Goal: Task Accomplishment & Management: Complete application form

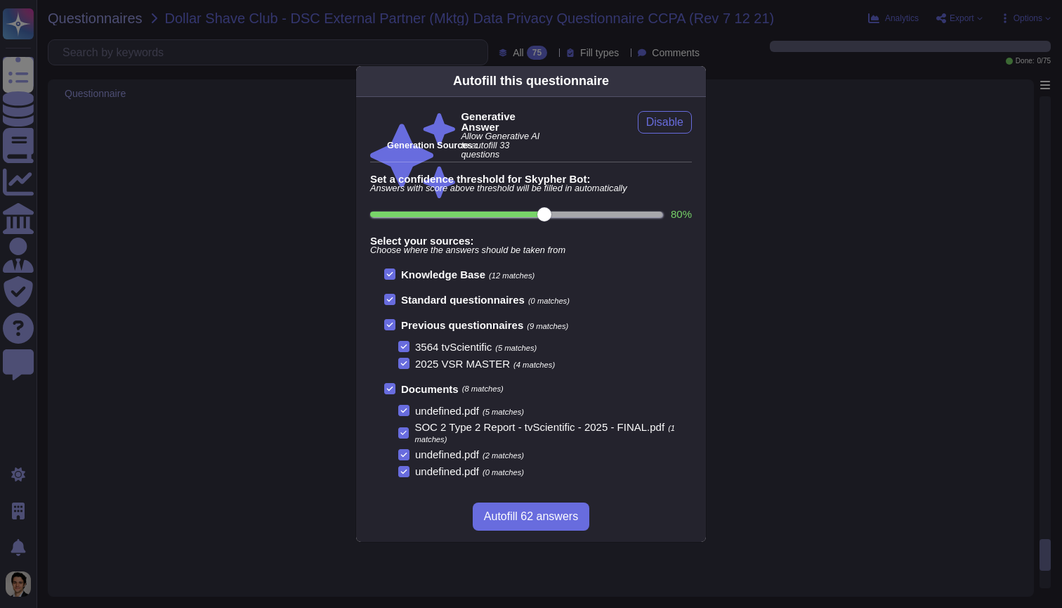
scroll to position [8029, 0]
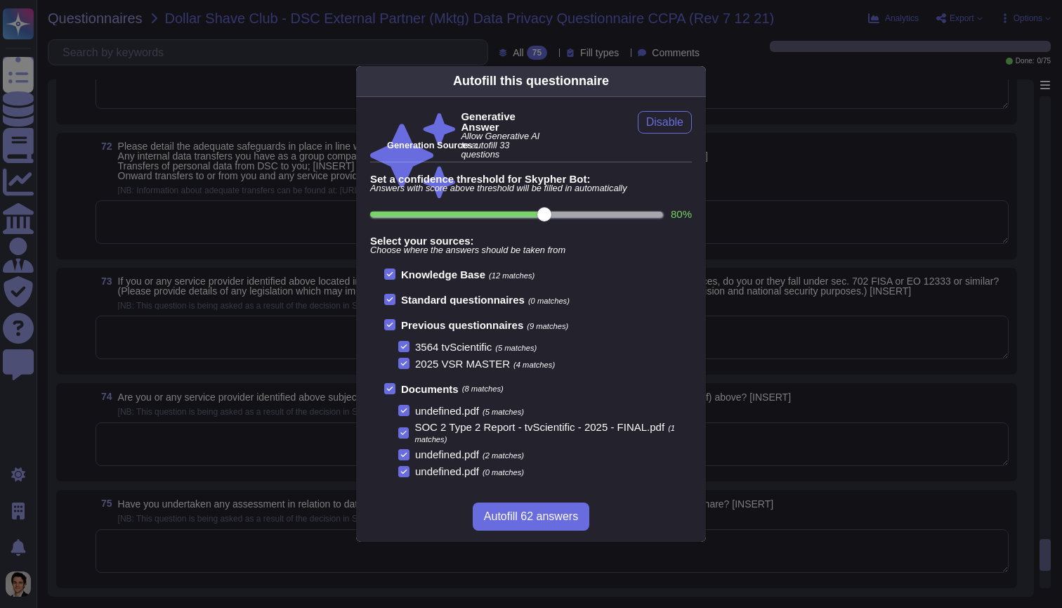
click at [225, 72] on div "Autofill this questionnaire Generative Answer Allow Generative AI to autofill 3…" at bounding box center [531, 304] width 1062 height 608
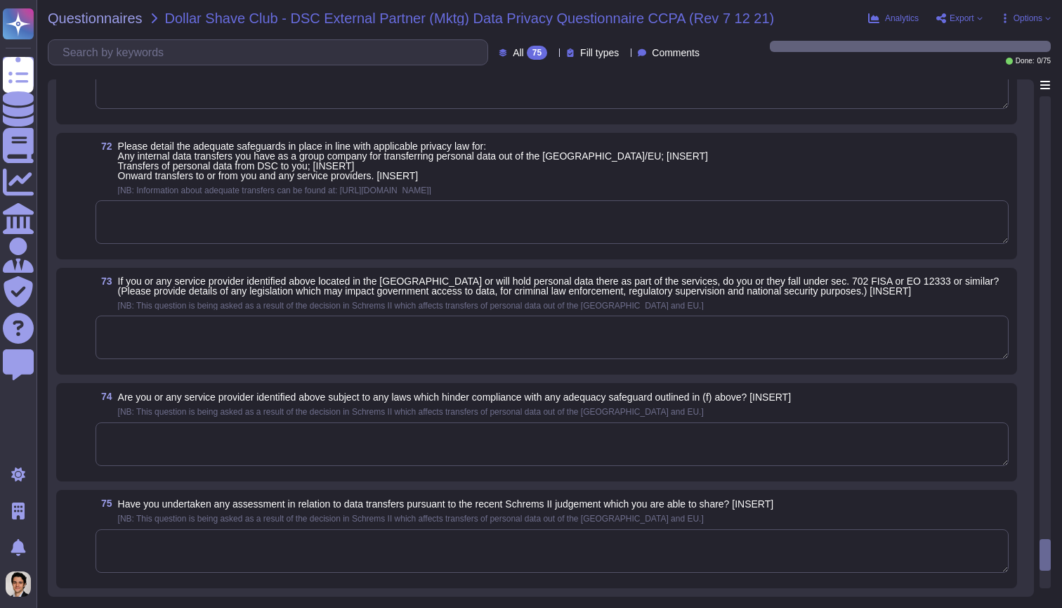
scroll to position [8011, 0]
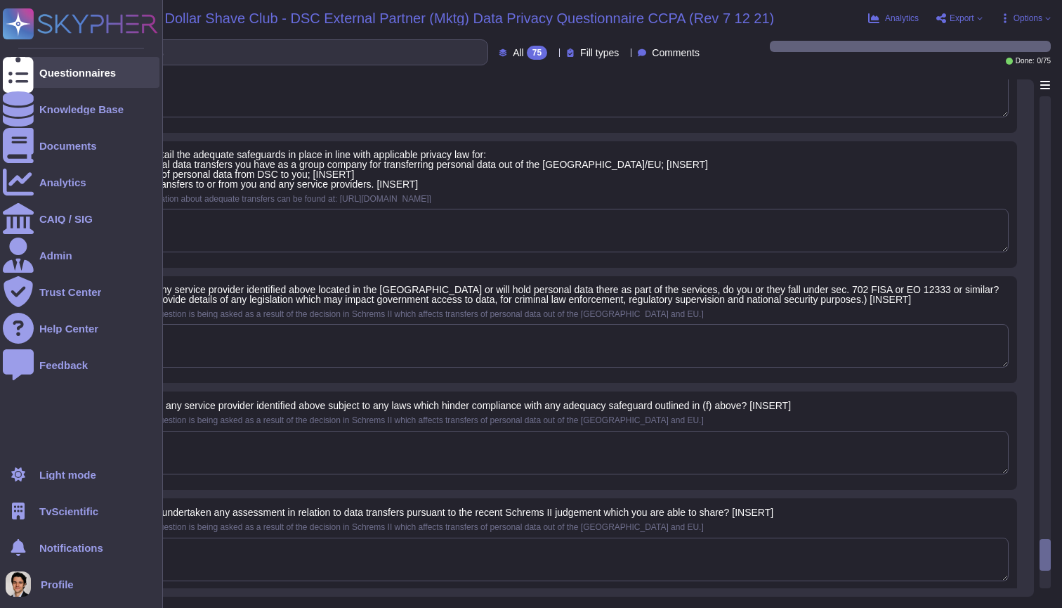
click at [24, 60] on div at bounding box center [18, 72] width 31 height 31
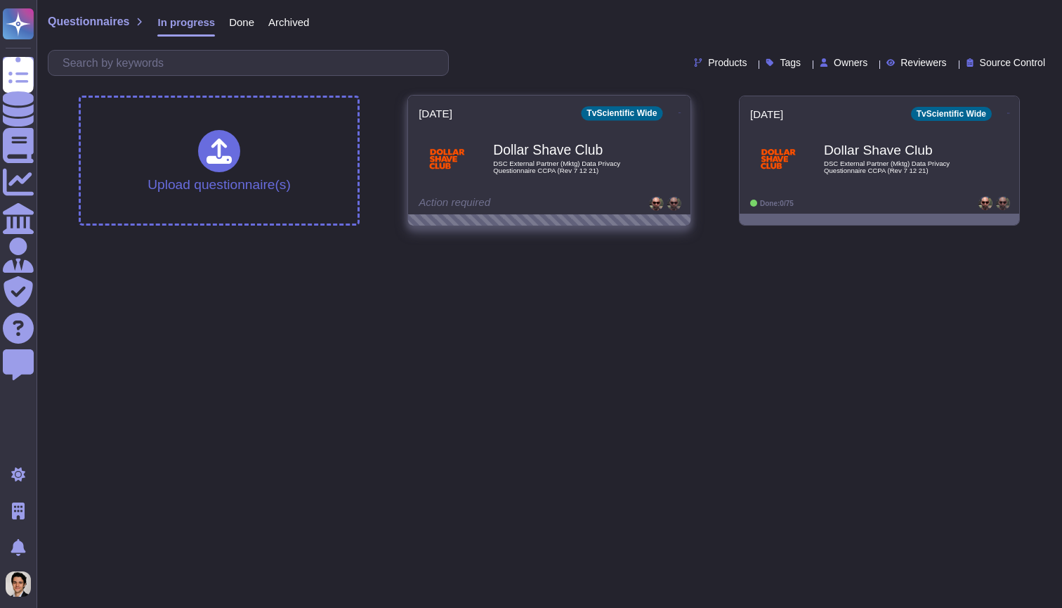
click at [555, 163] on span "DSC External Partner (Mktg) Data Privacy Questionnaire CCPA (Rev 7 12 21)" at bounding box center [564, 166] width 142 height 13
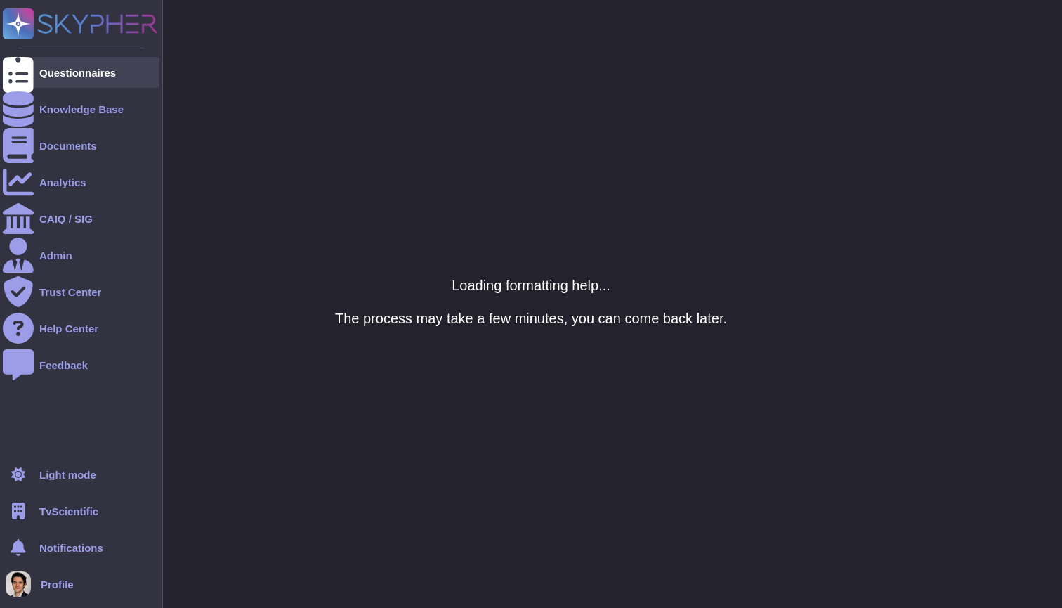
click at [20, 69] on icon at bounding box center [18, 72] width 31 height 41
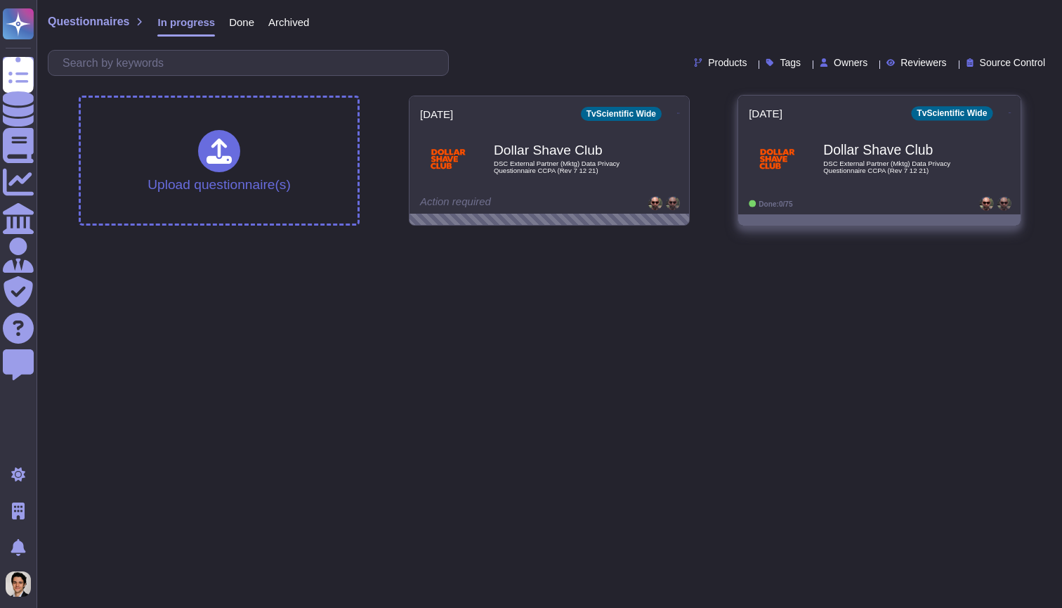
click at [772, 155] on img at bounding box center [778, 159] width 36 height 36
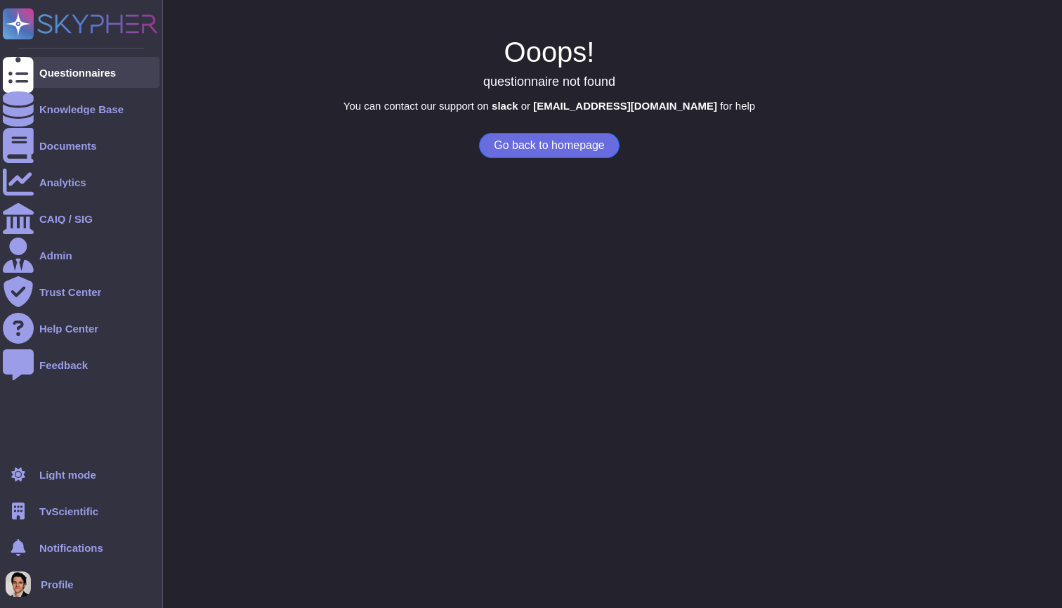
click at [15, 73] on icon at bounding box center [18, 72] width 31 height 41
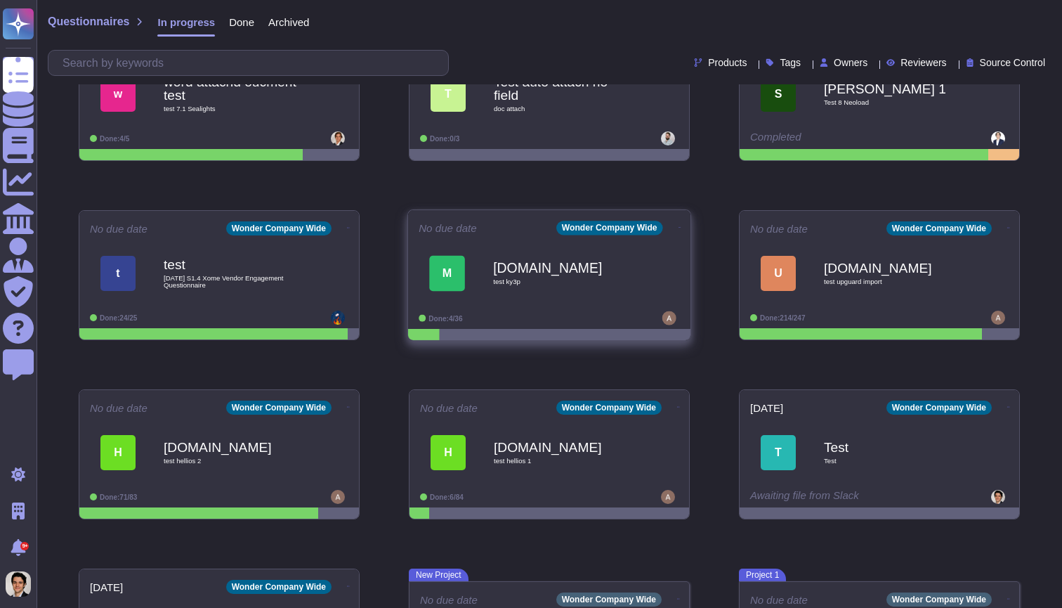
scroll to position [783, 0]
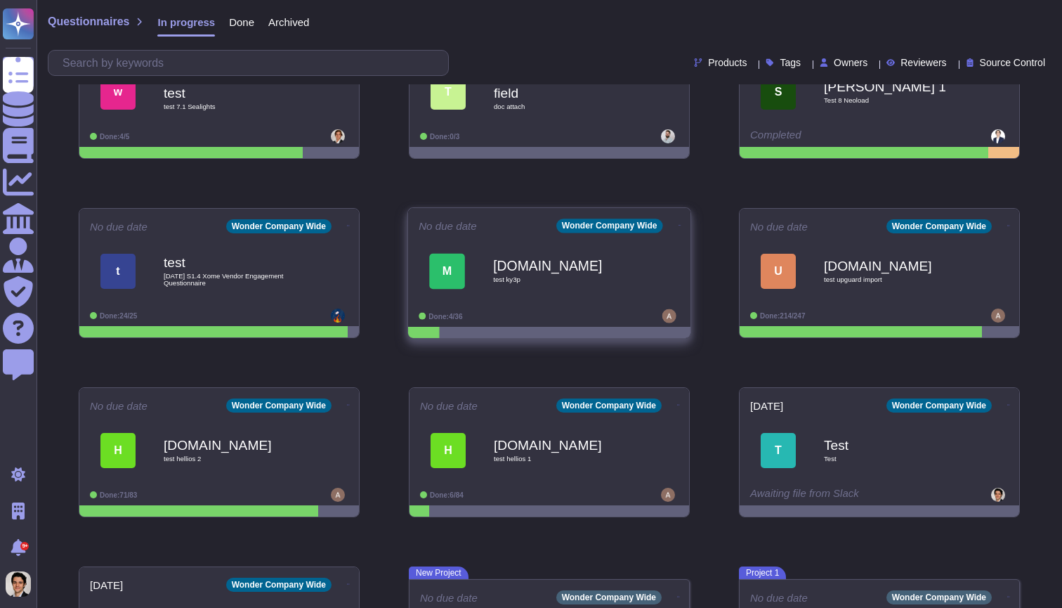
click at [527, 299] on div "[DOMAIN_NAME] test ky3p" at bounding box center [564, 270] width 142 height 57
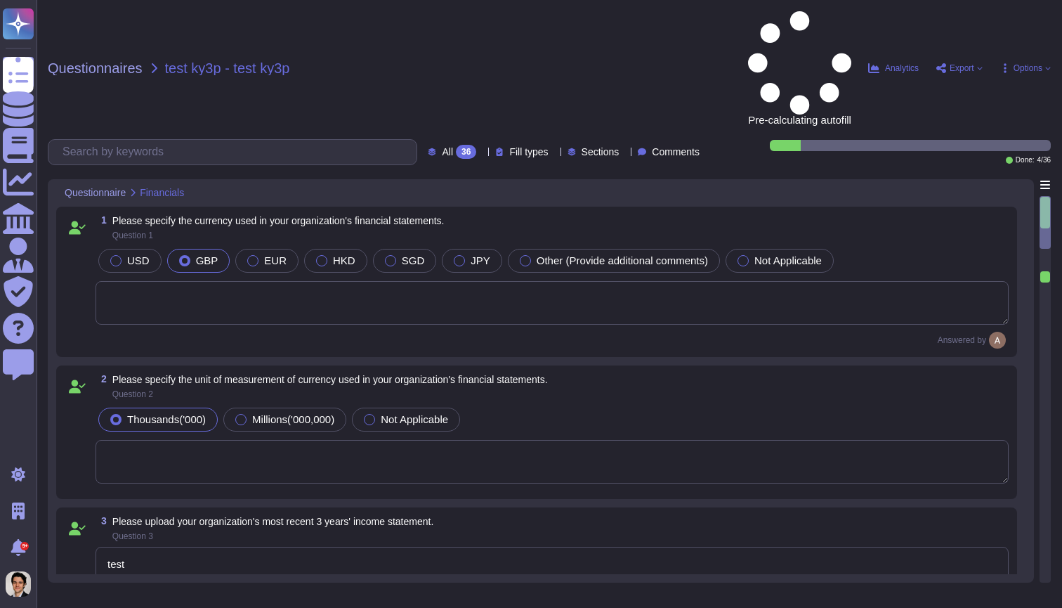
type textarea "test"
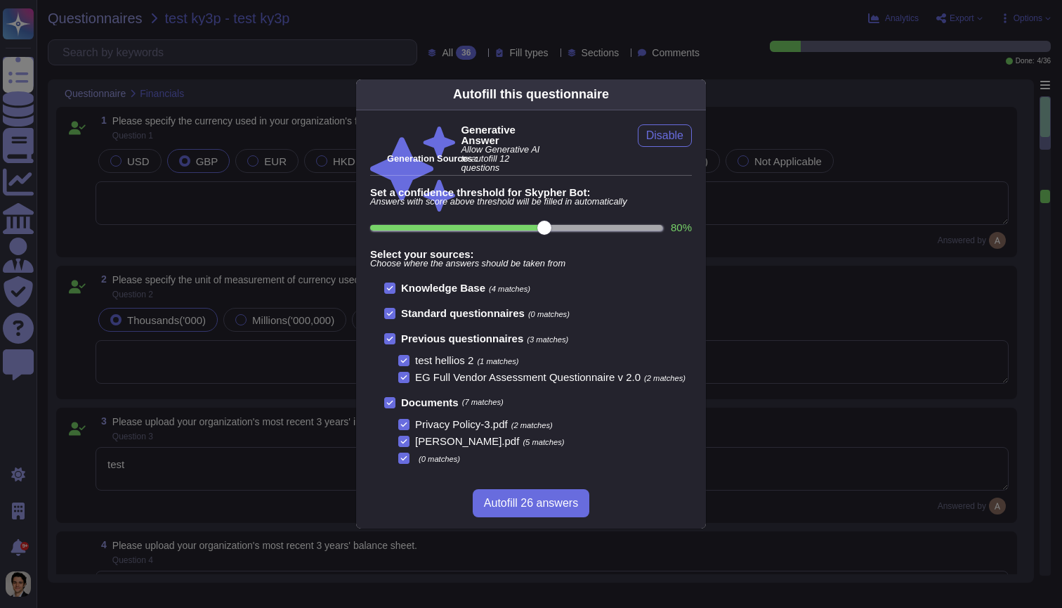
click at [405, 456] on icon at bounding box center [404, 458] width 6 height 4
click at [0, 0] on input "(0 matches)" at bounding box center [0, 0] width 0 height 0
click at [408, 460] on div at bounding box center [403, 458] width 11 height 11
click at [0, 0] on input "(0 matches)" at bounding box center [0, 0] width 0 height 0
click at [426, 456] on span "(0 matches)" at bounding box center [439, 459] width 41 height 8
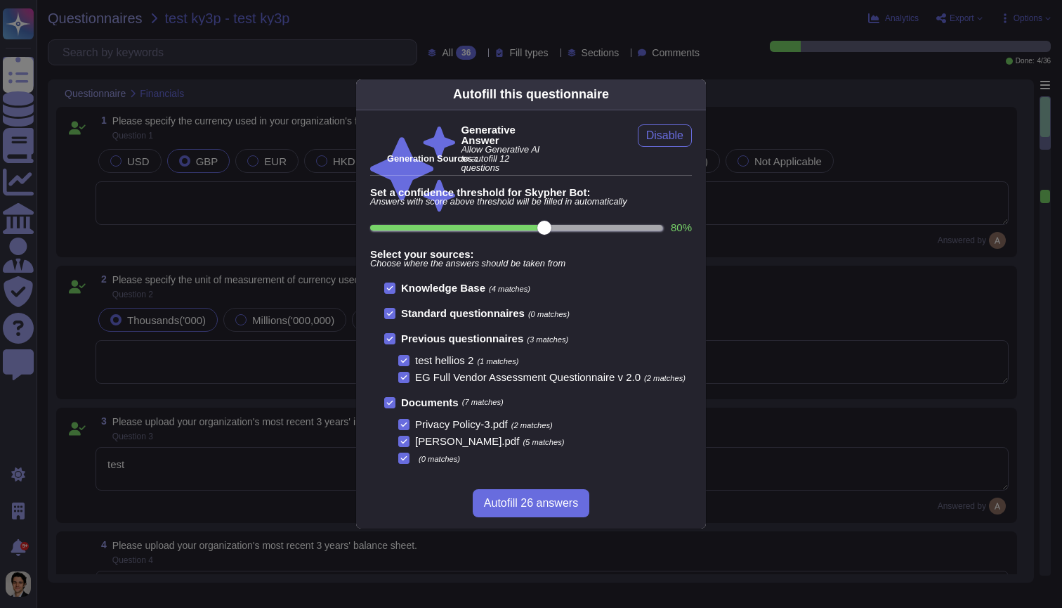
click at [0, 0] on input "(0 matches)" at bounding box center [0, 0] width 0 height 0
click at [528, 493] on button "Autofill 26 answers" at bounding box center [531, 503] width 117 height 28
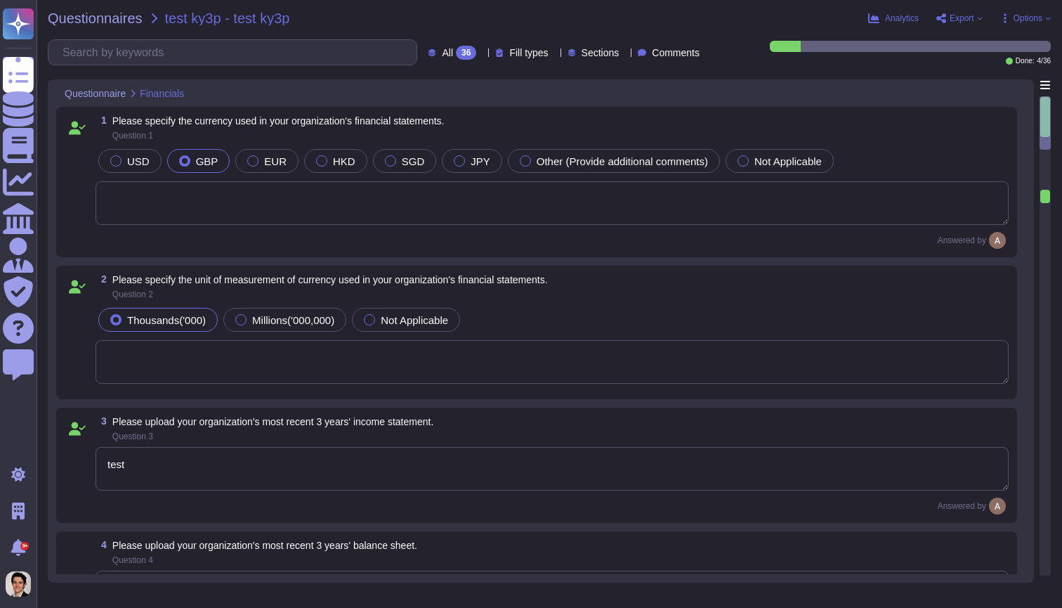
type textarea "We use NodeJS with Express. and product name is Test"
type textarea "The vendor program manages each vendor according to its risk. XXX Company condu…"
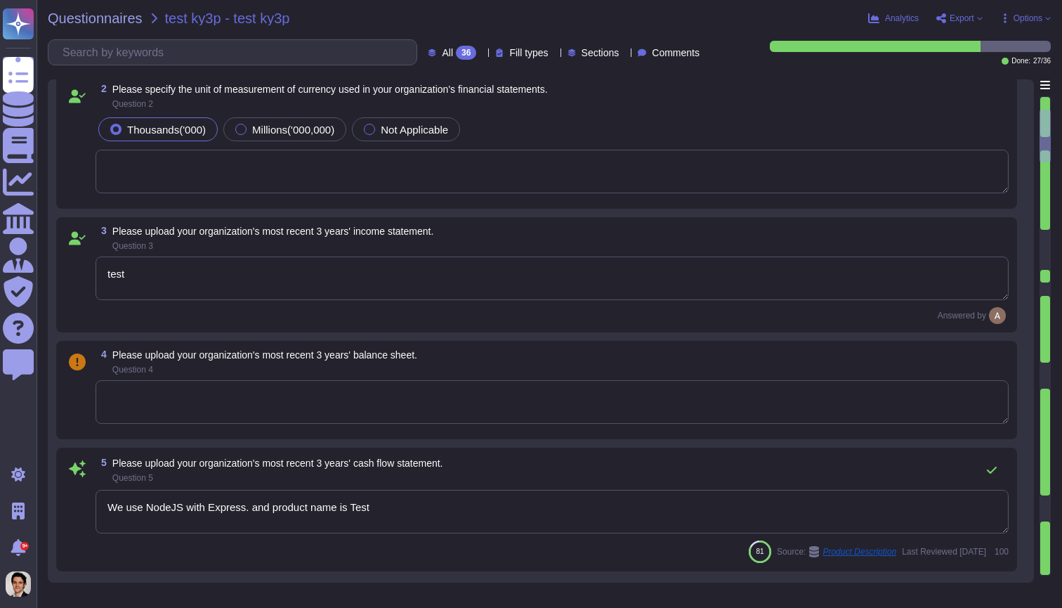
type textarea "The board of directors is comprised of the CEO, CTO, and an external investor w…"
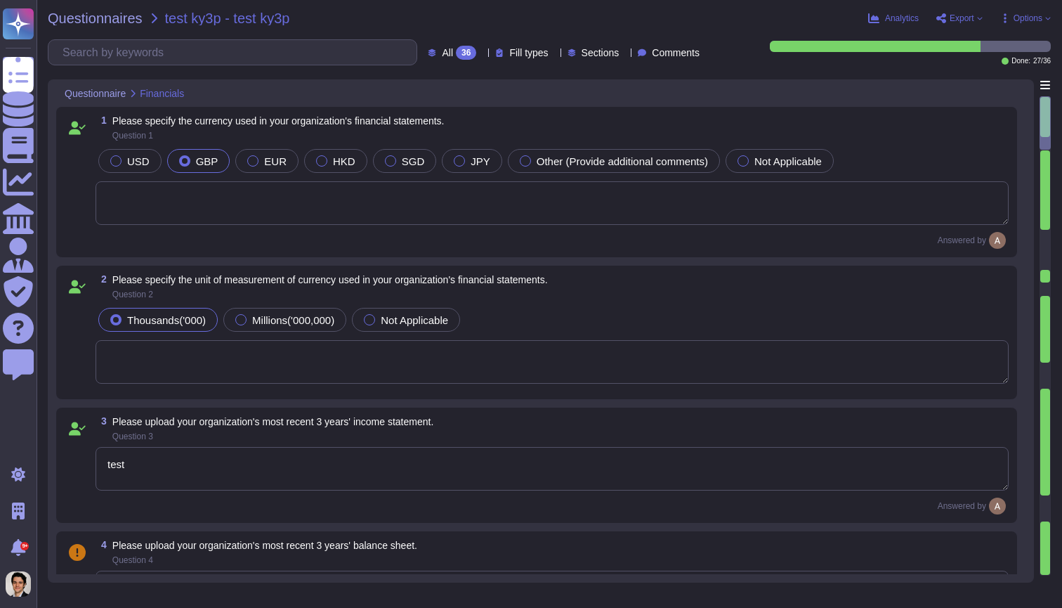
click at [1005, 60] on icon at bounding box center [1005, 61] width 7 height 7
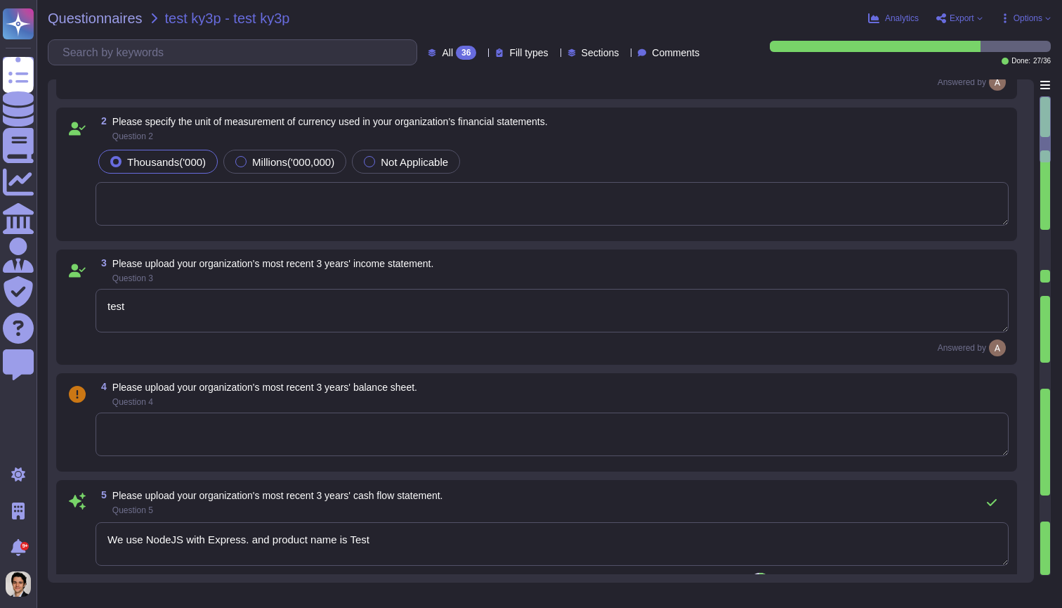
type textarea "The board of directors is comprised of the CEO, CTO, and an external investor w…"
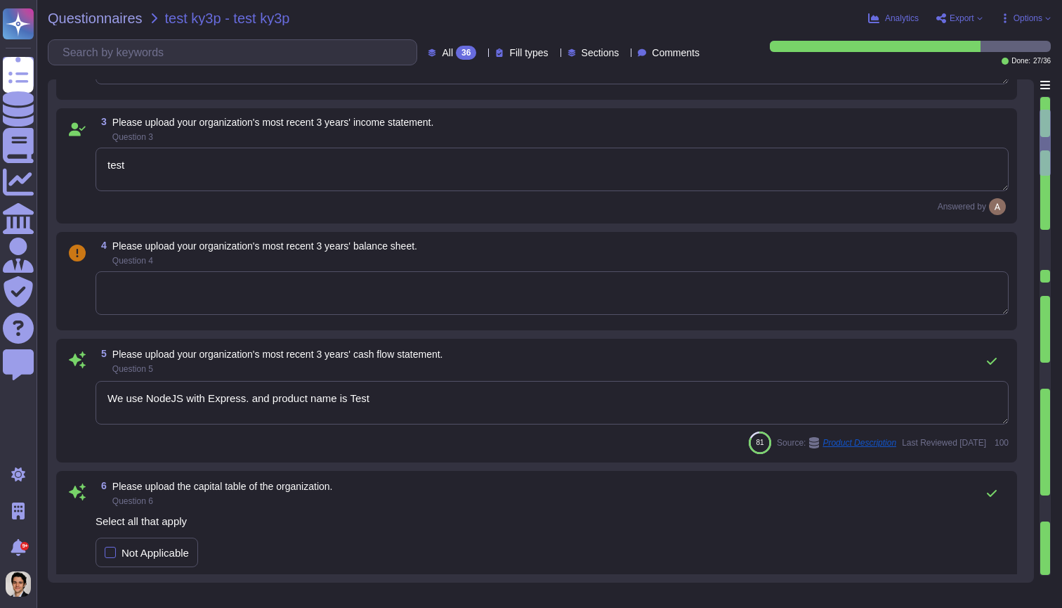
type textarea "test"
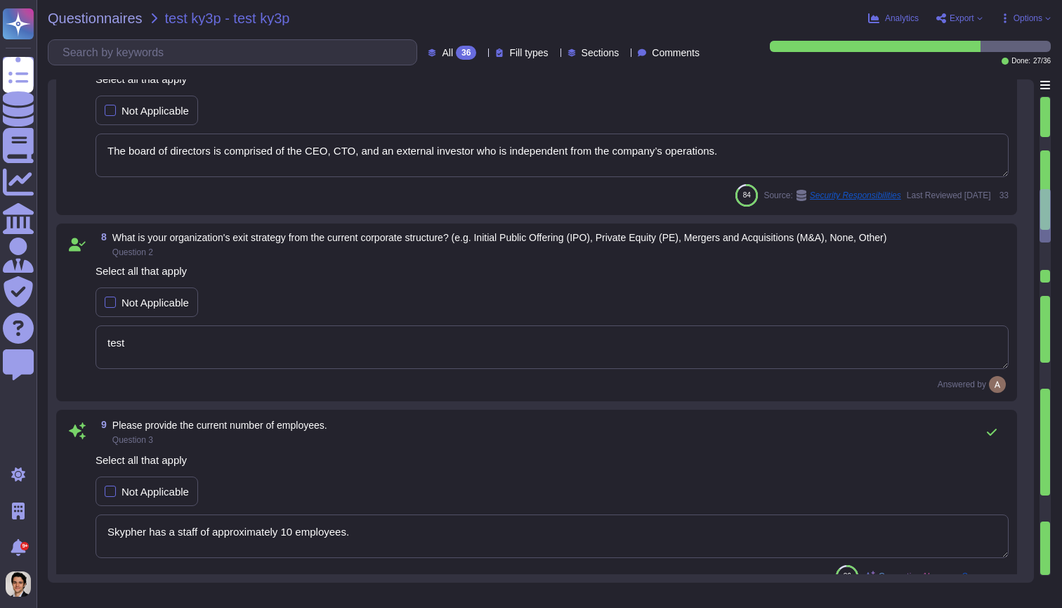
type textarea "Skypher has a staff of approximately 10 employees."
type textarea "Yes"
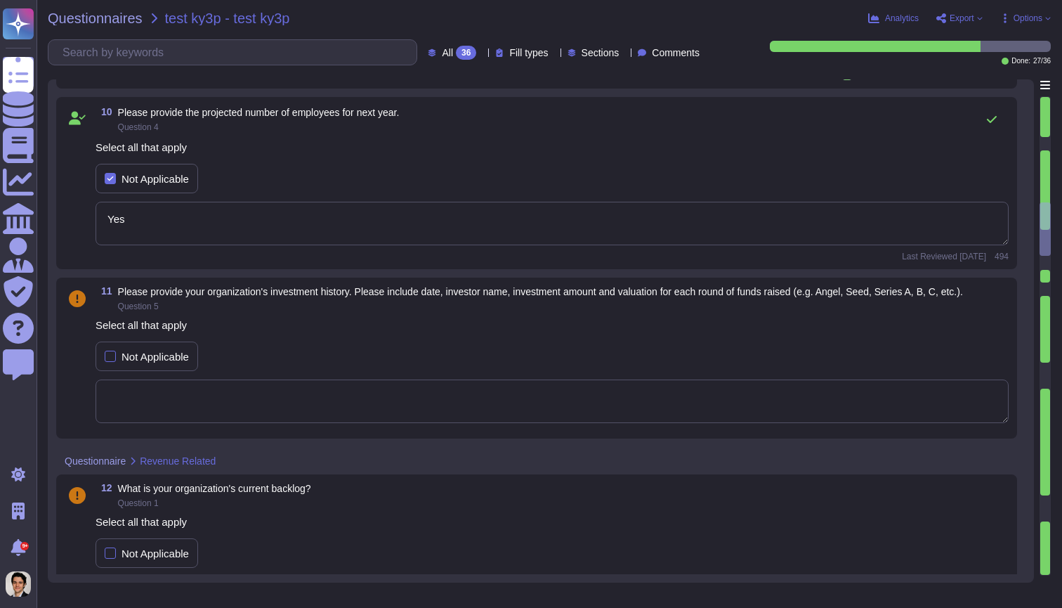
type textarea "No, our organization is currently bankrupt or subject to one or more matters, a…"
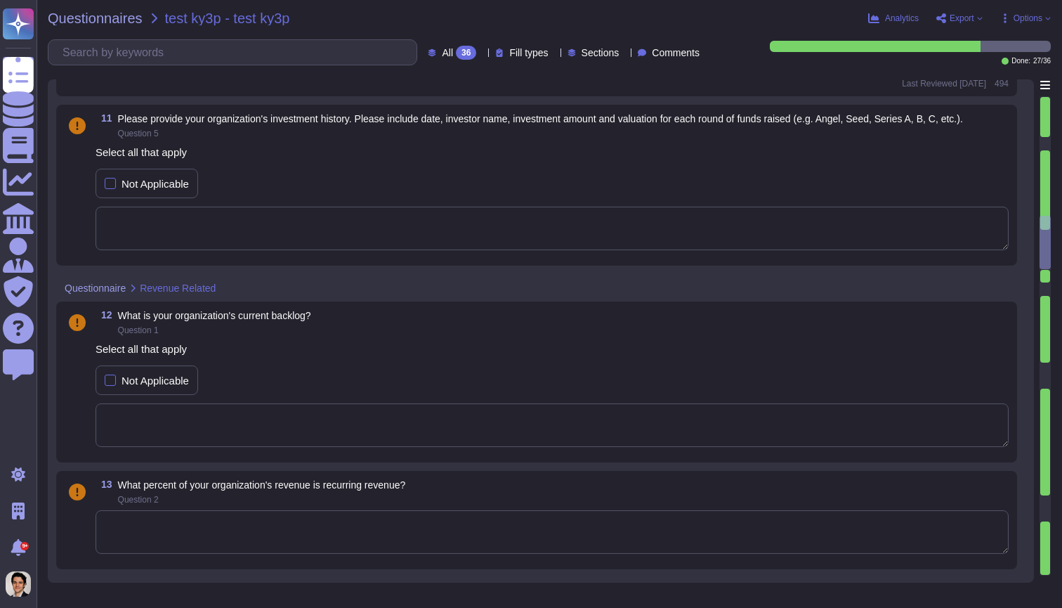
type textarea "The vendor program manages each vendor according to its risk. XXX Company condu…"
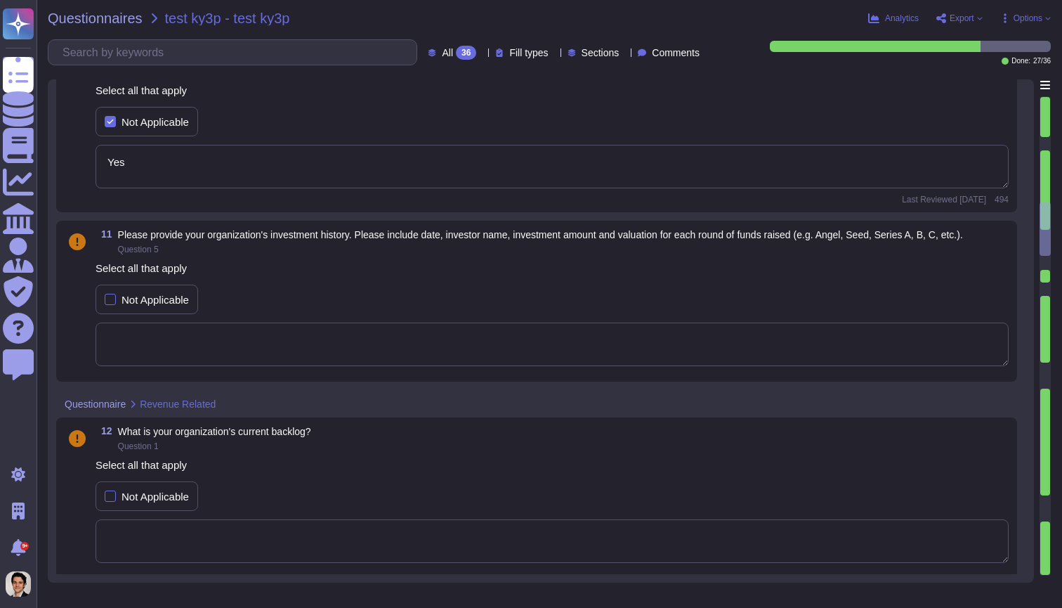
type textarea "test"
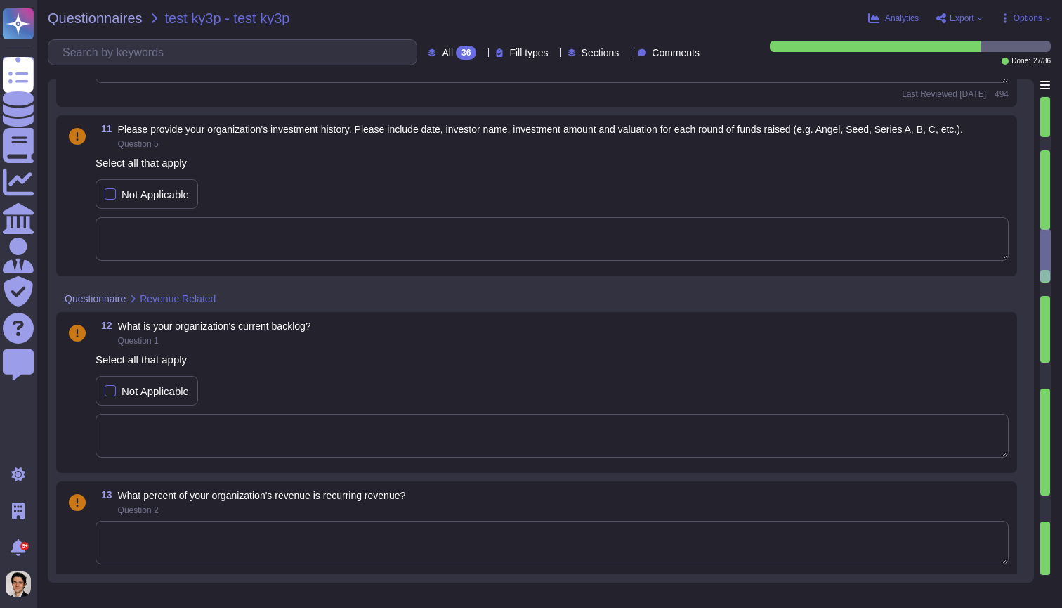
type textarea "The vendor program manages each vendor according to its risk. XXX Company condu…"
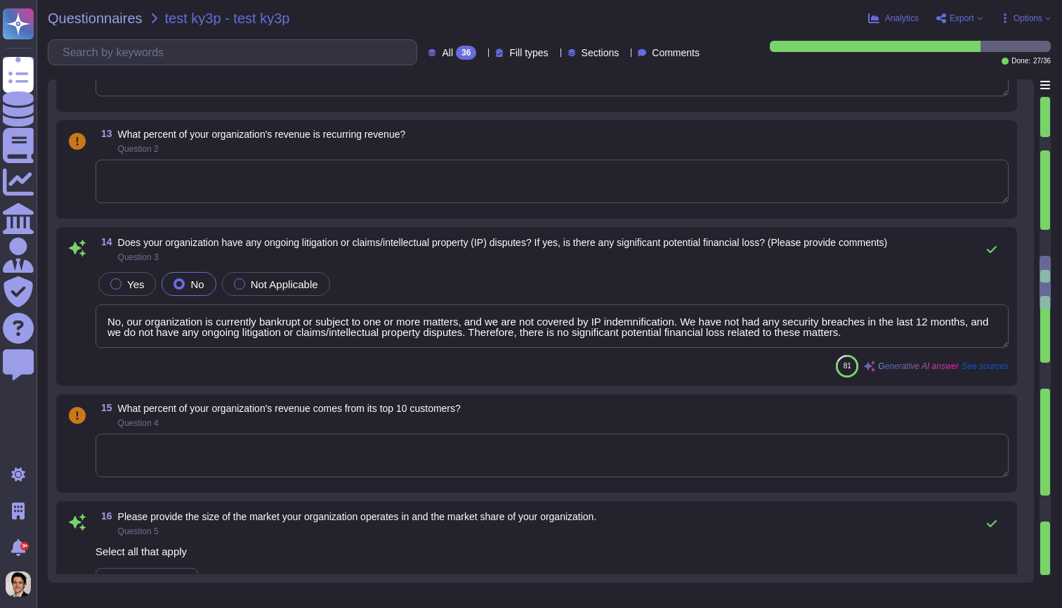
scroll to position [1985, 0]
type textarea "Yes"
type textarea "Our customers span major industries, including Fintech, Logistics, and Software…"
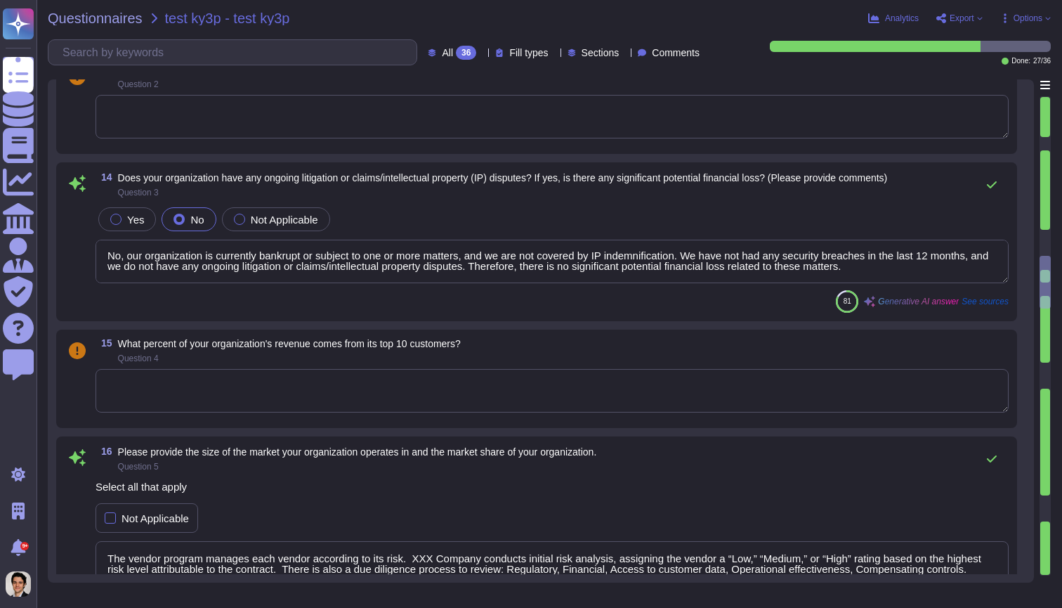
scroll to position [1, 0]
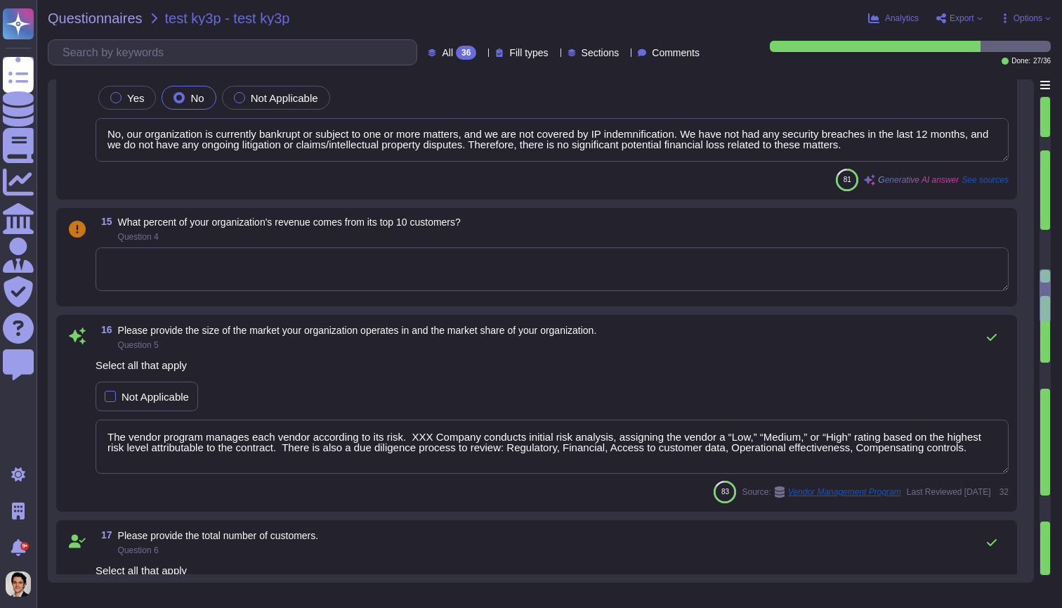
type textarea "Our combined forecast budget for 2023 is $2.7 billion."
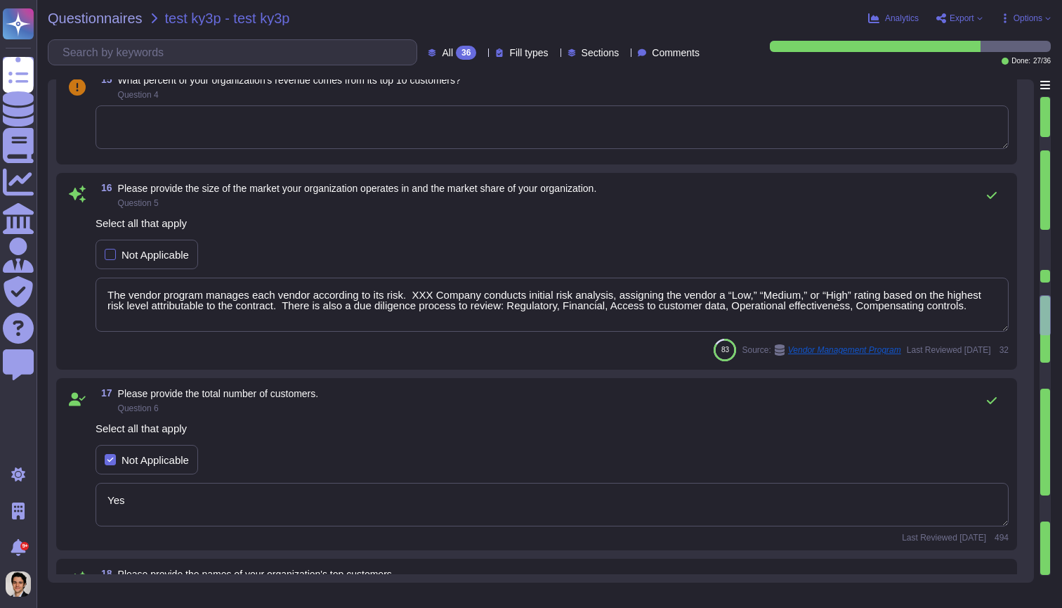
type textarea "Yes"
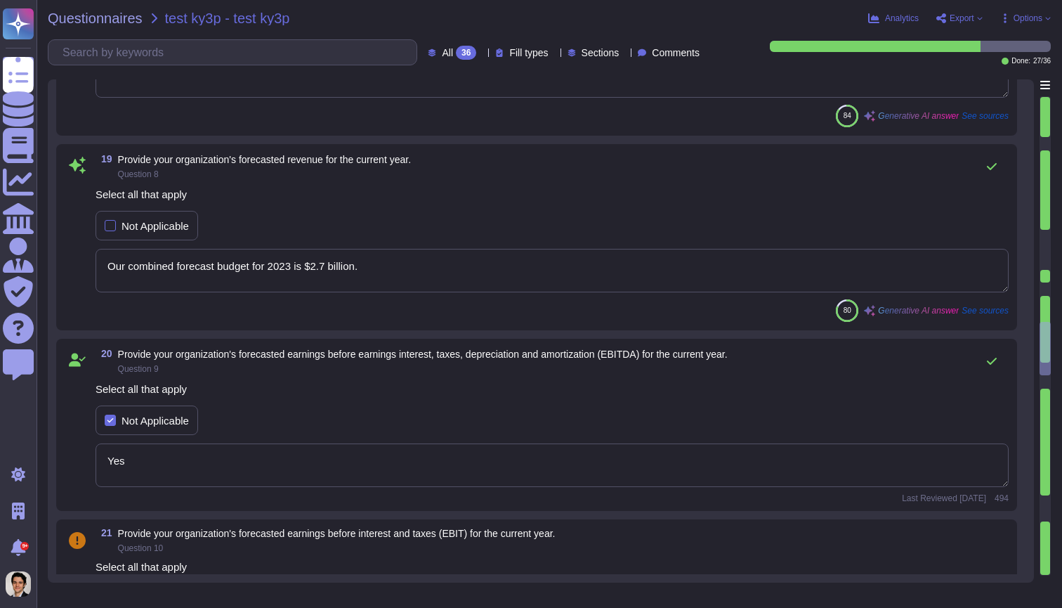
type textarea "We conduct external audits from trusted third-party auditors. However, as a pri…"
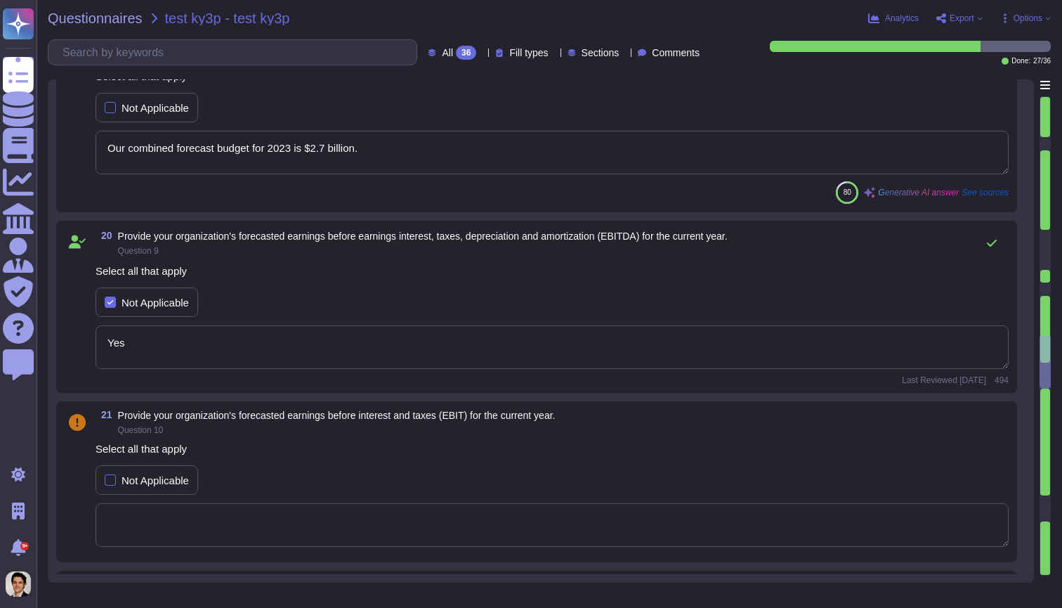
scroll to position [2951, 0]
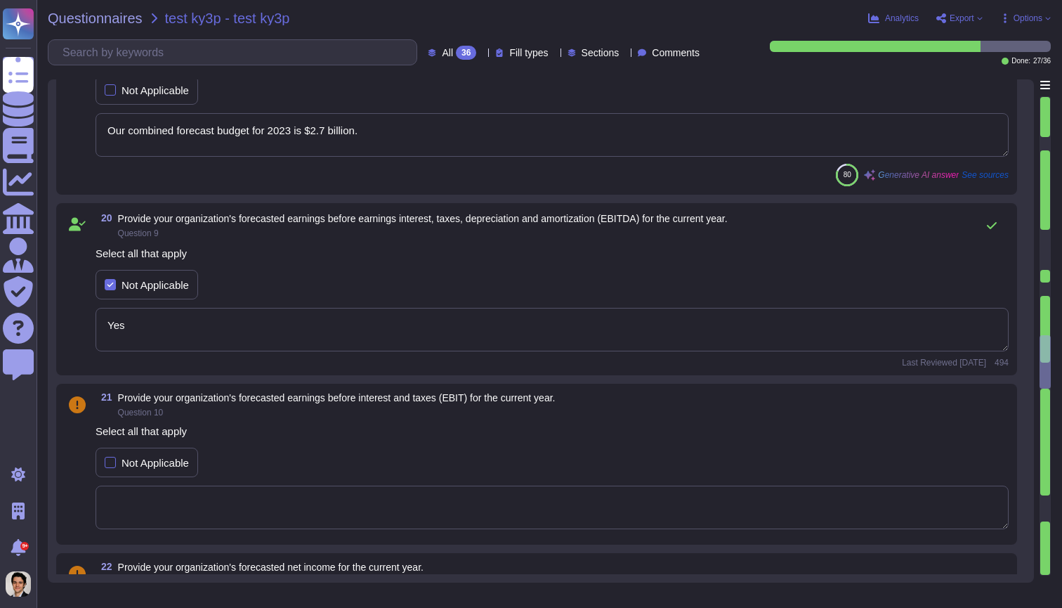
click at [456, 53] on div "36" at bounding box center [466, 53] width 20 height 14
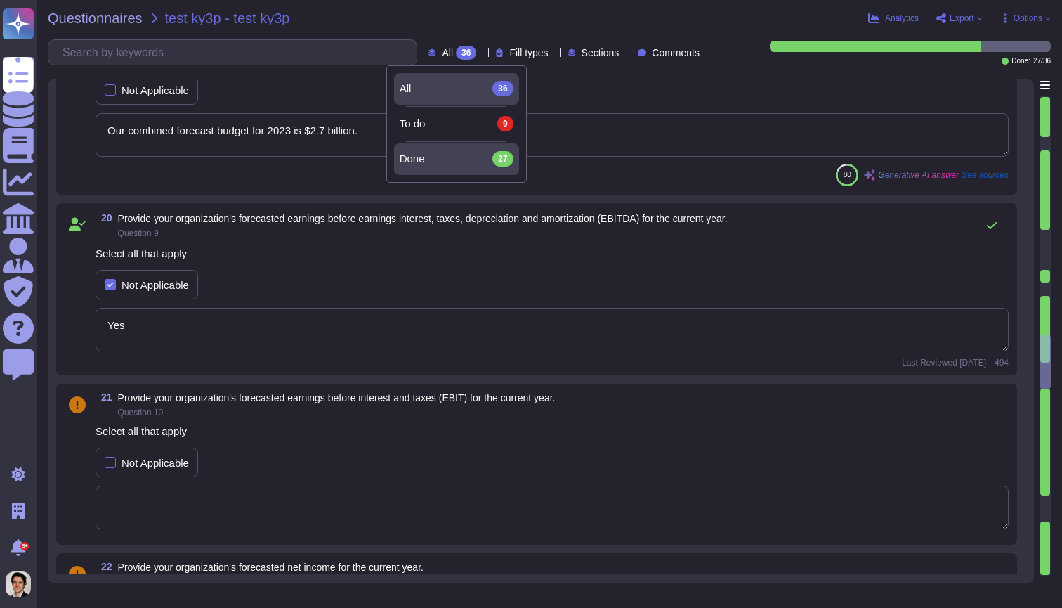
click at [438, 160] on div "Done 27" at bounding box center [457, 158] width 114 height 15
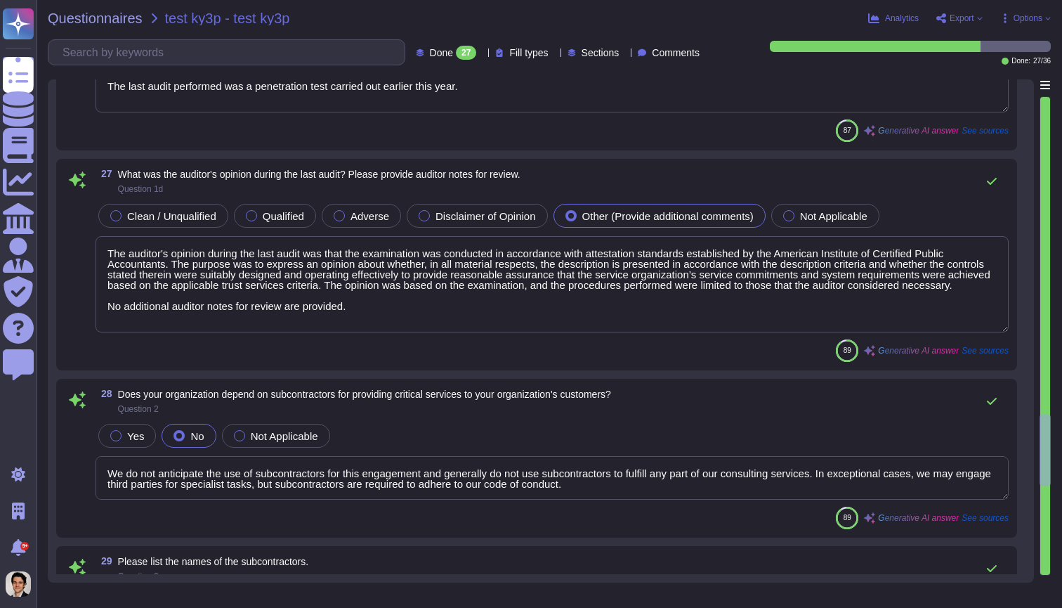
type textarea "The ISMS Committee hires a trusted third party to assist and monitor the develo…"
type textarea "XXX Company's security function is headed by our CTO, --, and staffed by senior…"
type textarea "The last date of testing was August 30, 2022."
type textarea "The last audit performed was a penetration test carried out earlier this year."
type textarea "The auditor's opinion during the last audit was that the examination was conduc…"
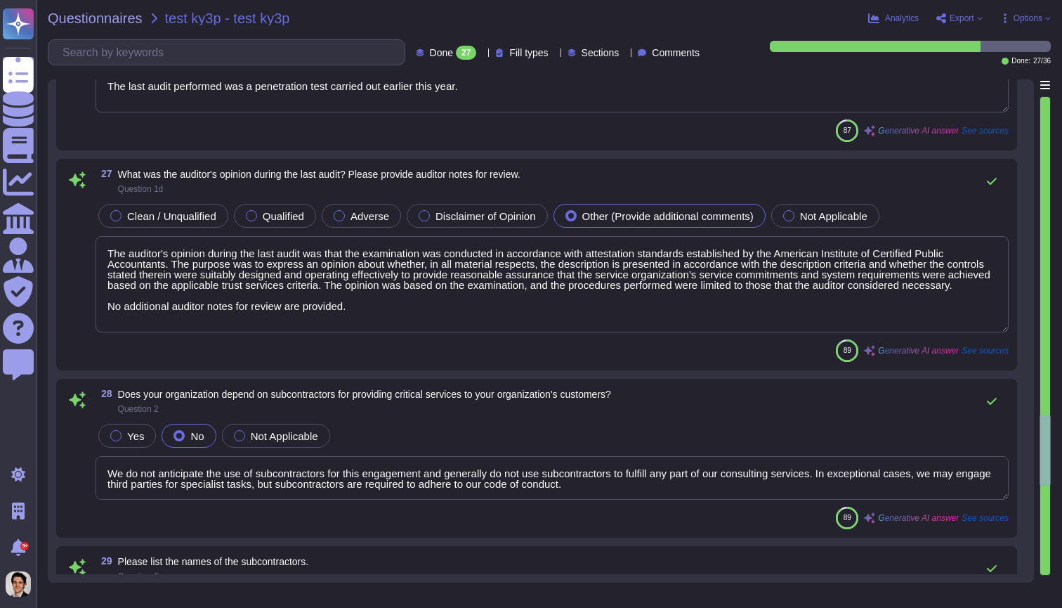
type textarea "We do not anticipate the use of subcontractors for this engagement and generall…"
type textarea "Each vendor will be assigned a Vendor Relationship Manager who will complete th…"
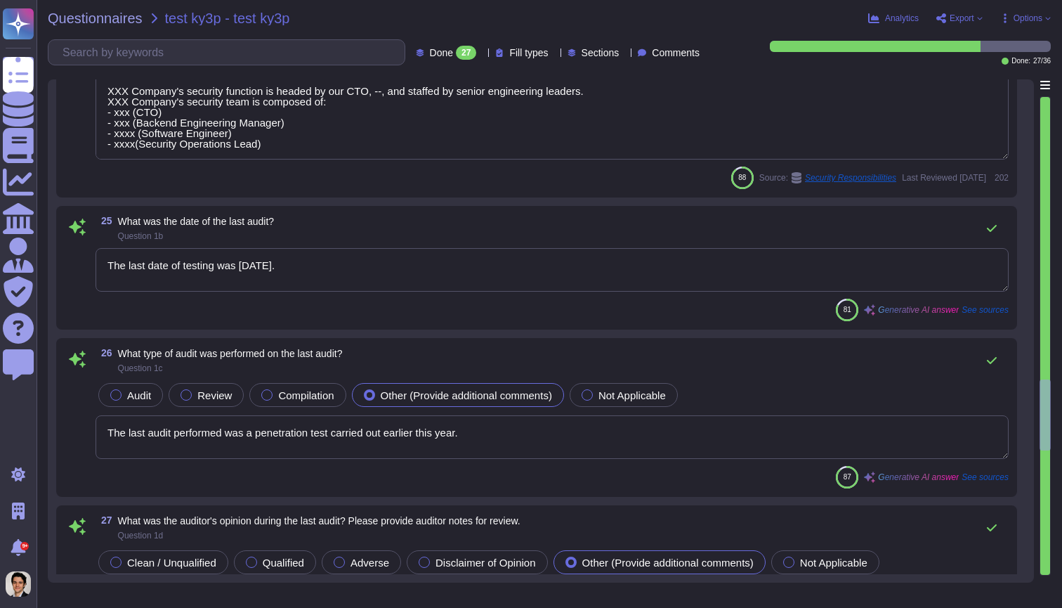
type textarea "We conduct external audits from trusted third-party auditors. However, as a pri…"
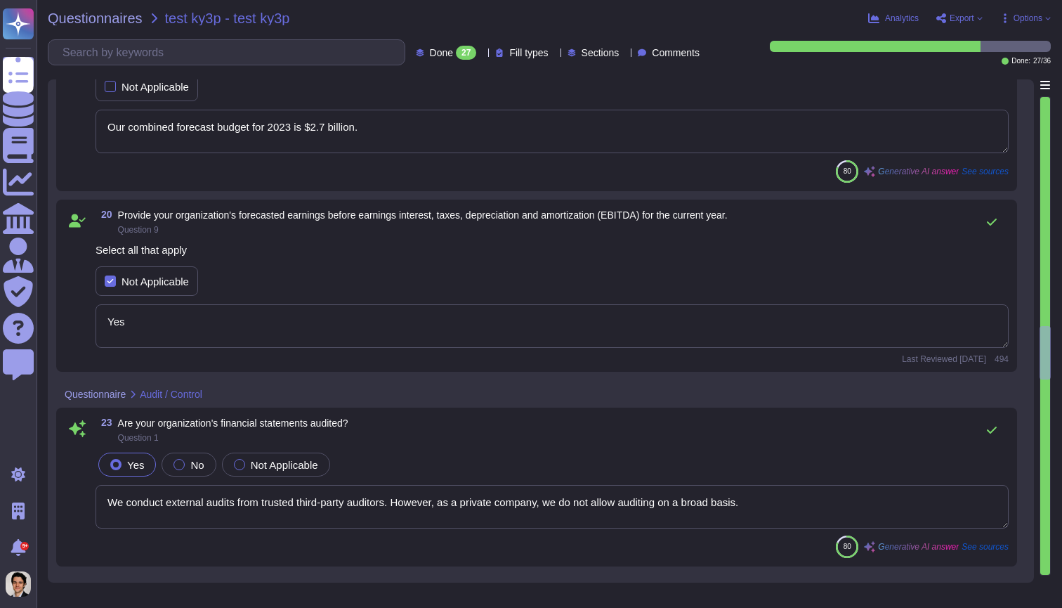
type textarea "Our customers span major industries, including Fintech, Logistics, and Software…"
type textarea "Our combined forecast budget for 2023 is $2.7 billion."
type textarea "Yes"
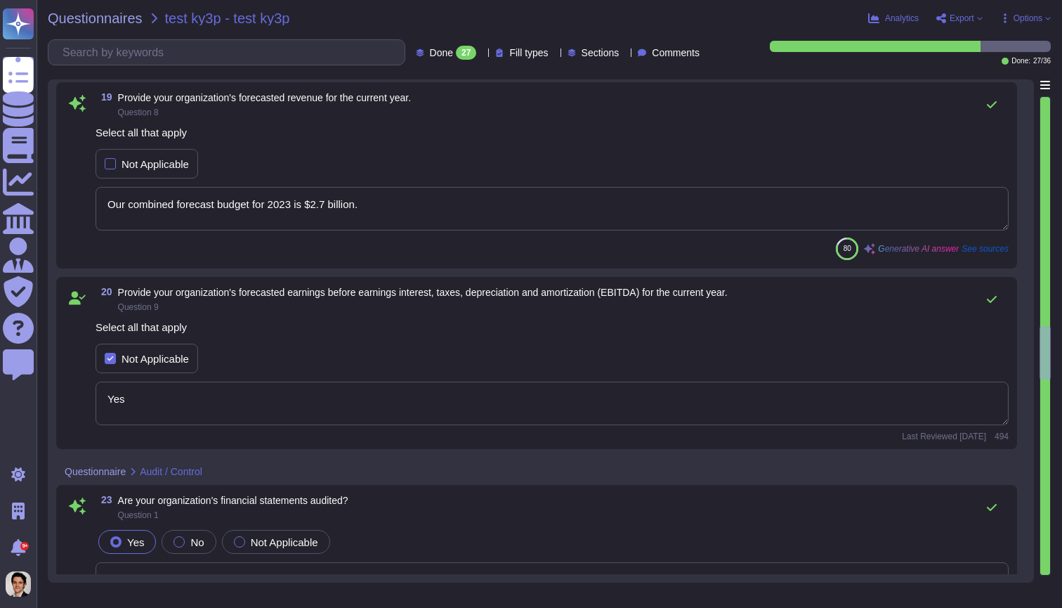
type textarea "Yes"
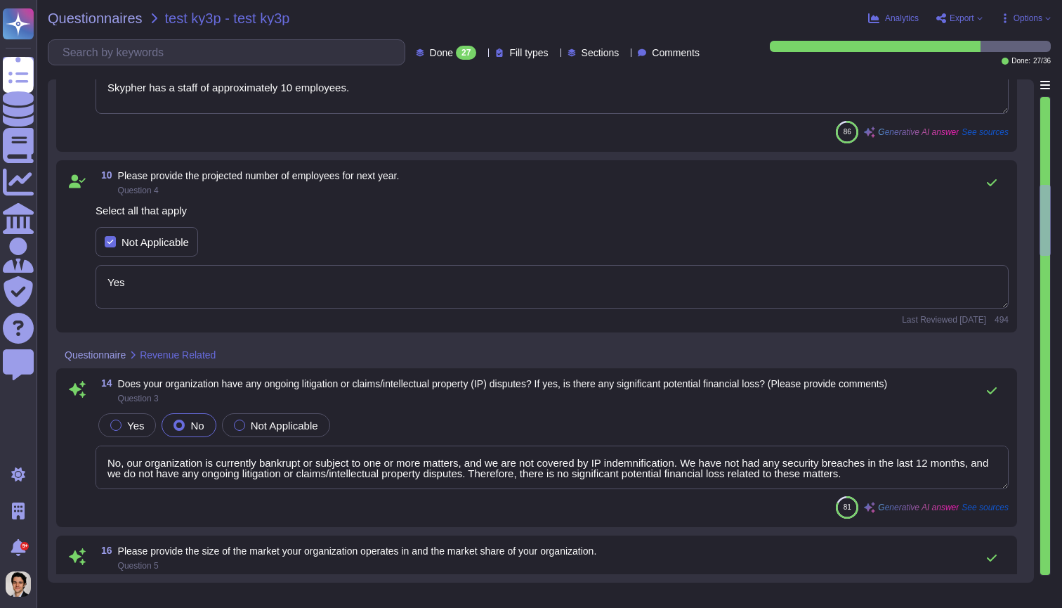
type textarea "The board of directors is comprised of the CEO, CTO, and an external investor w…"
type textarea "test"
type textarea "Skypher has a staff of approximately 10 employees."
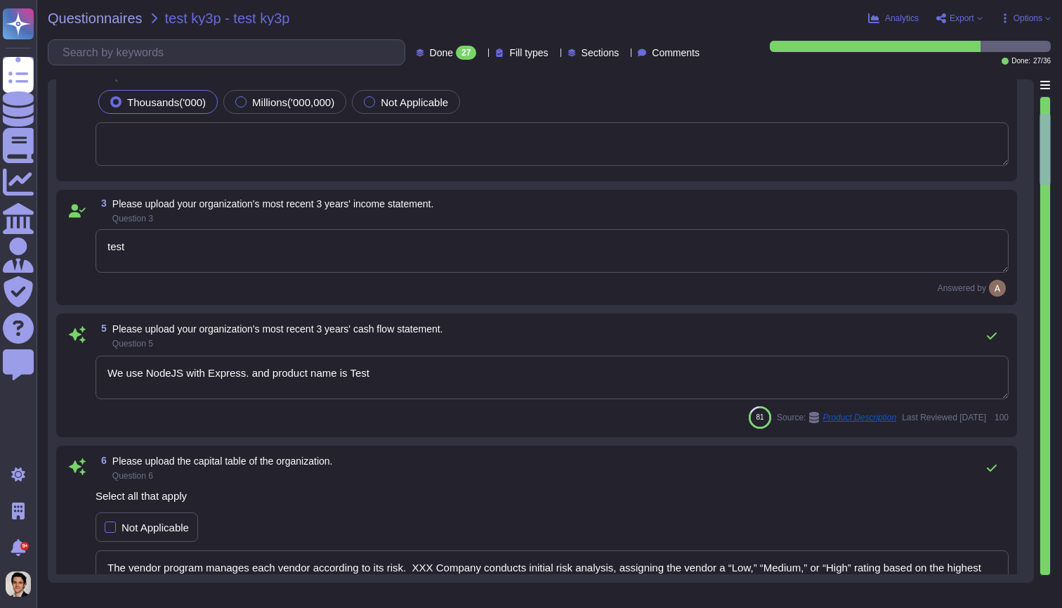
type textarea "test"
type textarea "We use NodeJS with Express. and product name is Test"
type textarea "The vendor program manages each vendor according to its risk. XXX Company condu…"
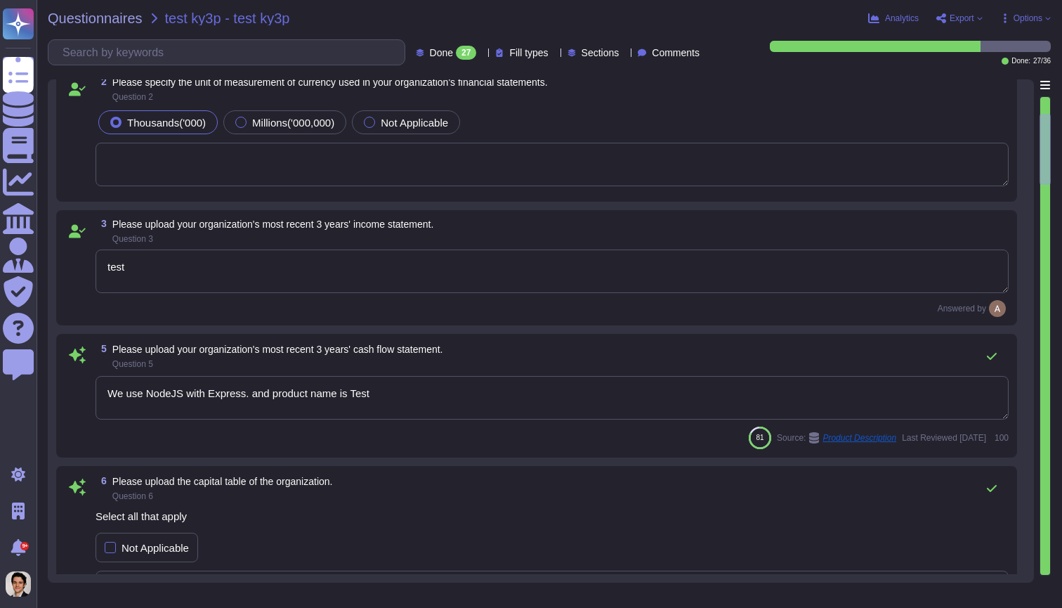
type textarea "test"
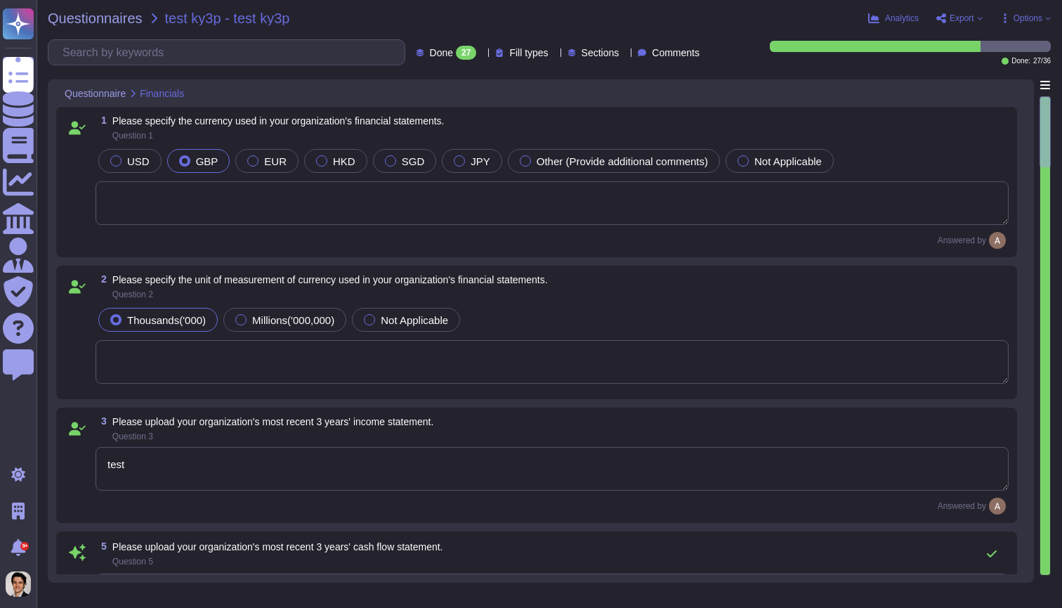
click at [408, 203] on textarea at bounding box center [552, 203] width 913 height 44
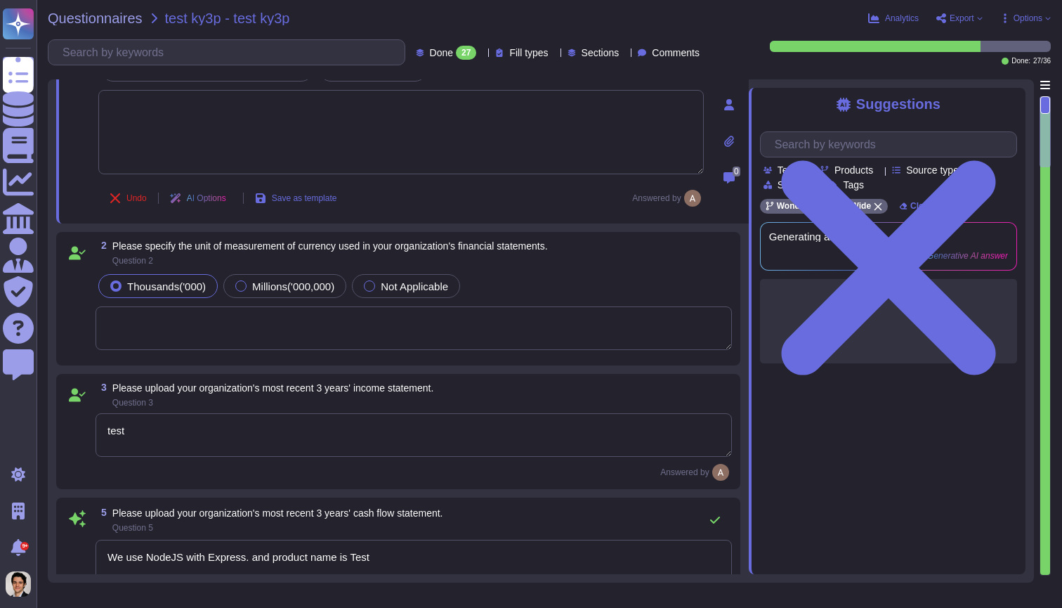
type textarea "The board of directors is comprised of the CEO, CTO, and an external investor w…"
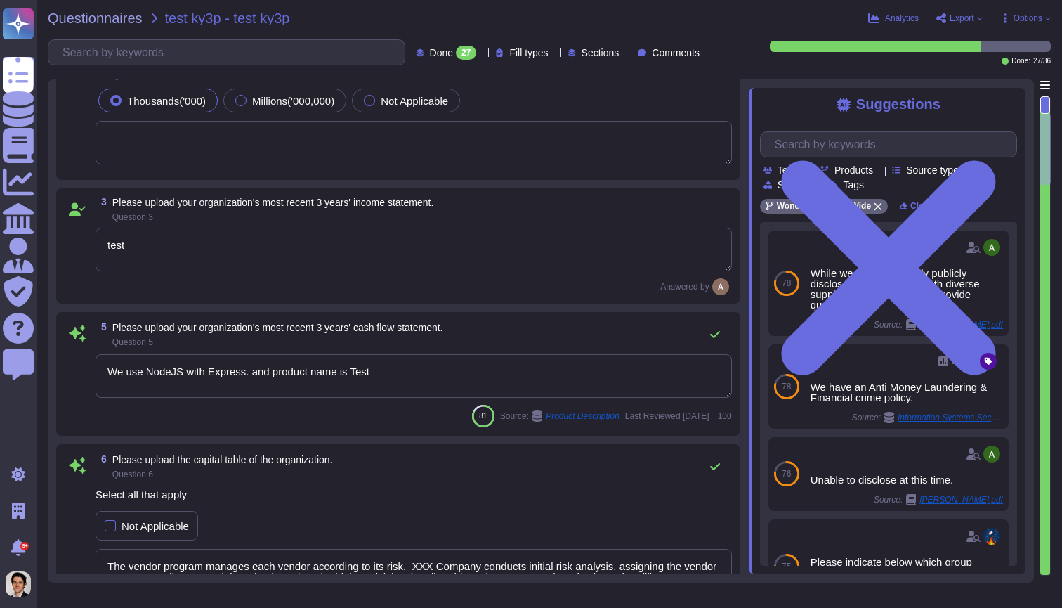
type textarea "test"
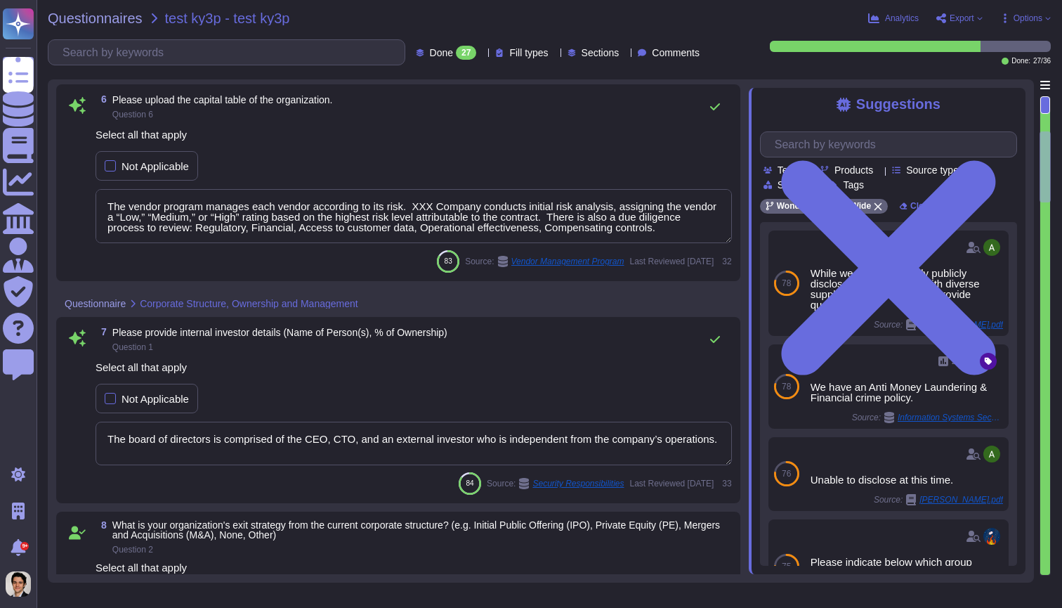
scroll to position [744, 0]
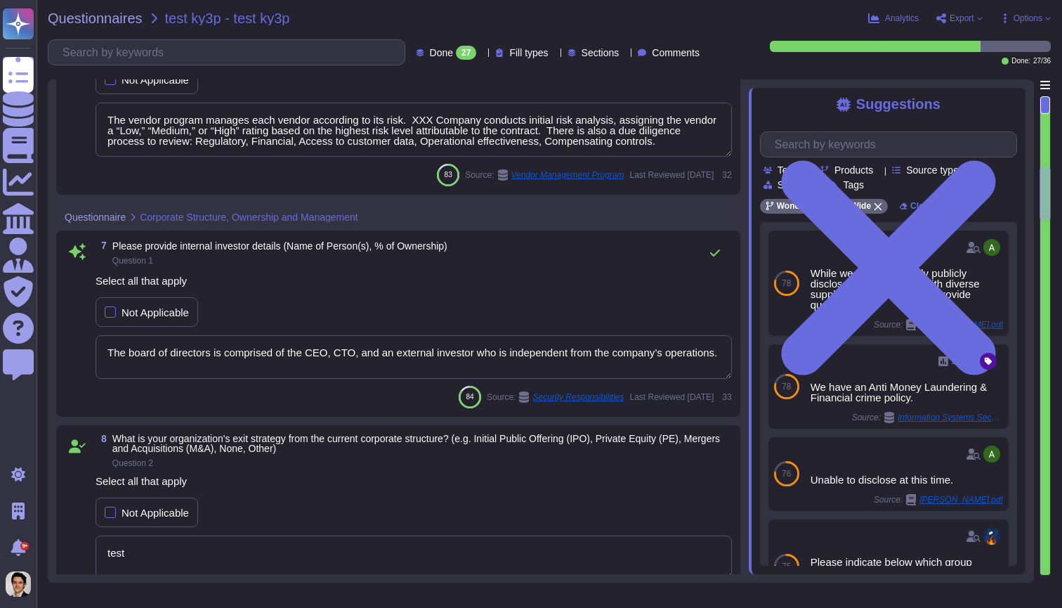
type textarea "Skypher has a staff of approximately 10 employees."
type textarea "Yes"
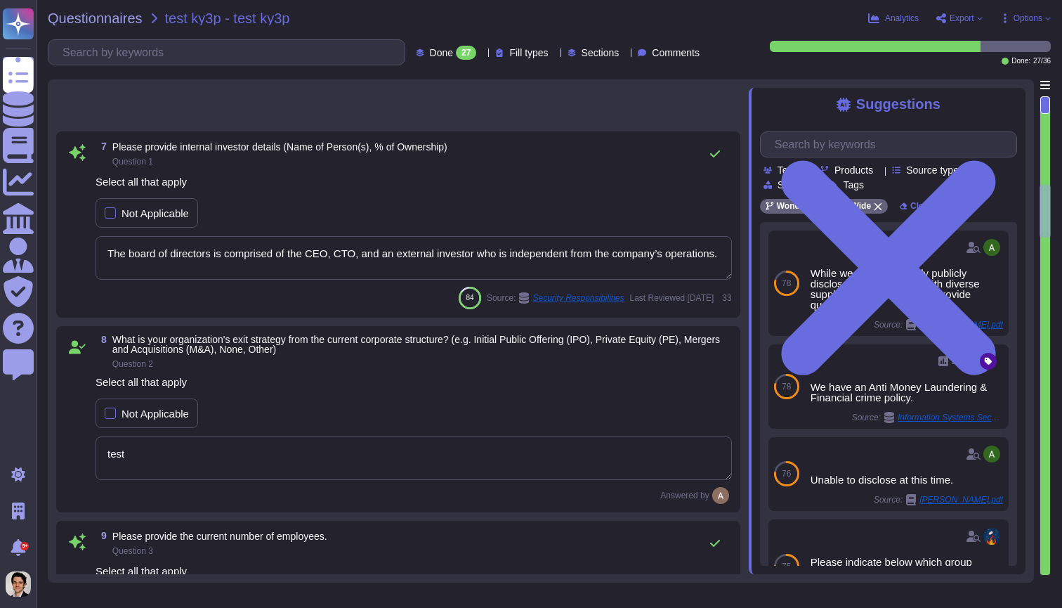
type textarea "No, our organization is currently bankrupt or subject to one or more matters, a…"
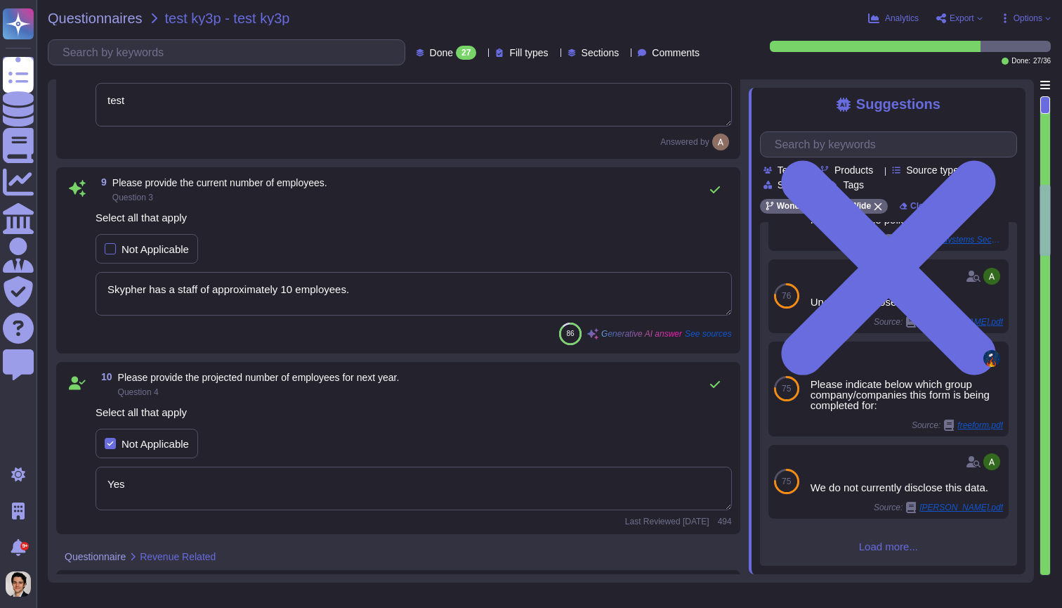
scroll to position [180, 0]
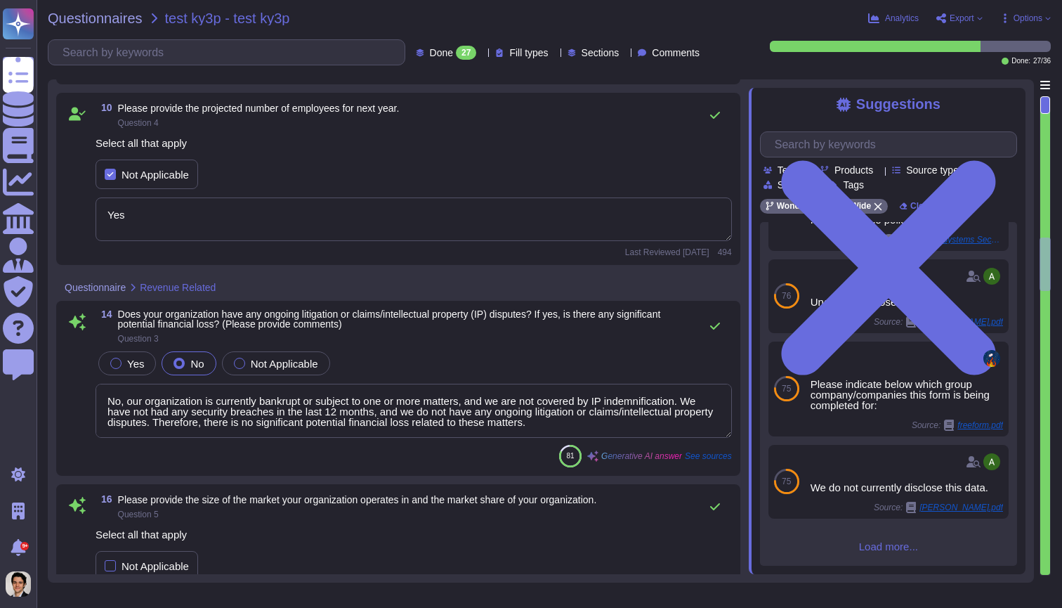
type textarea "The vendor program manages each vendor according to its risk. XXX Company condu…"
type textarea "Yes"
type textarea "Our customers span major industries, including Fintech, Logistics, and Software…"
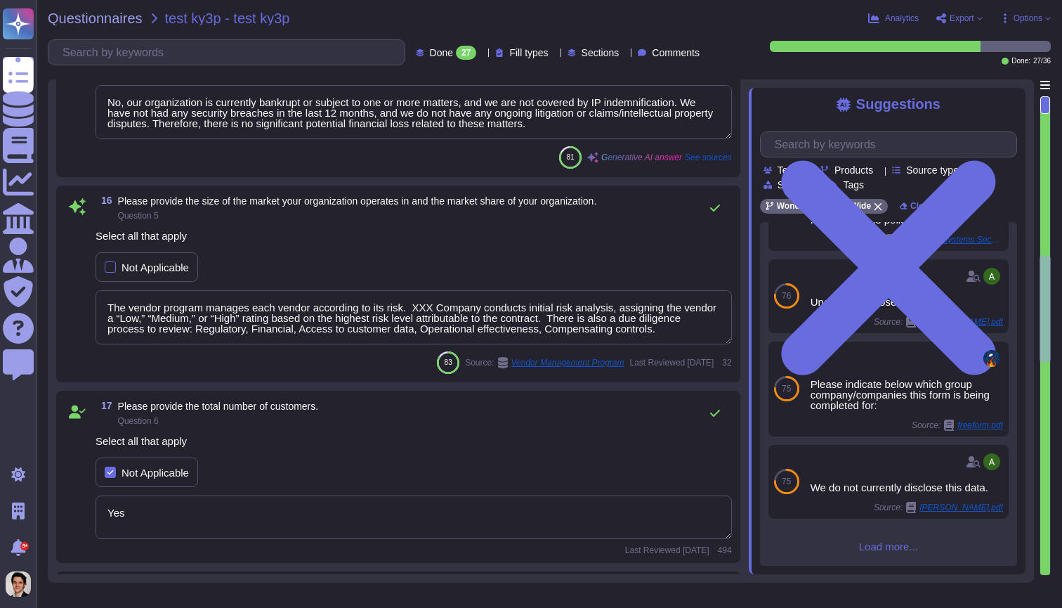
type textarea "Our combined forecast budget for 2023 is $2.7 billion."
type textarea "Yes"
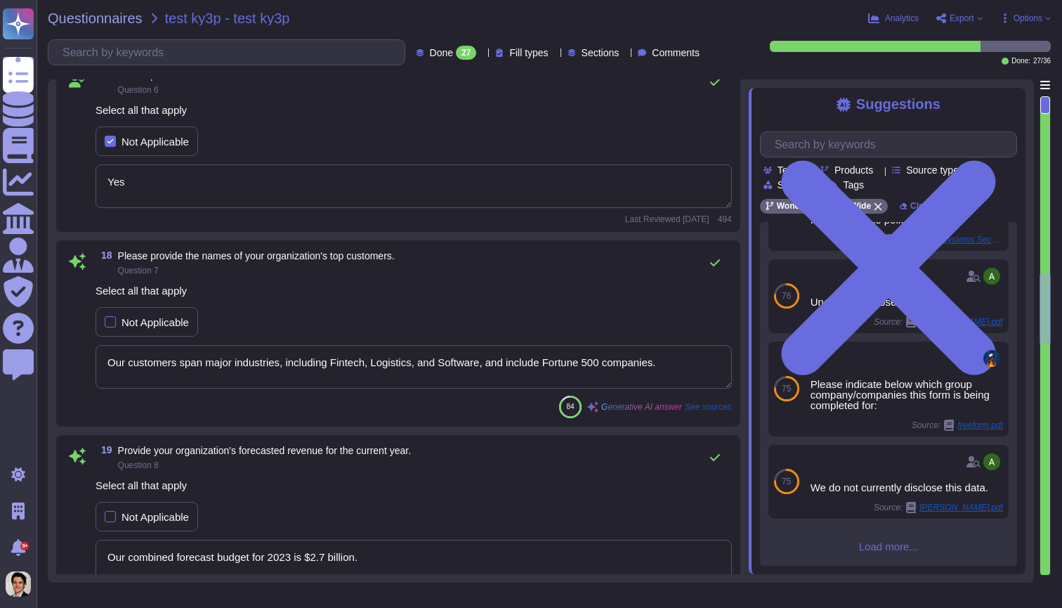
type textarea "We conduct external audits from trusted third-party auditors. However, as a pri…"
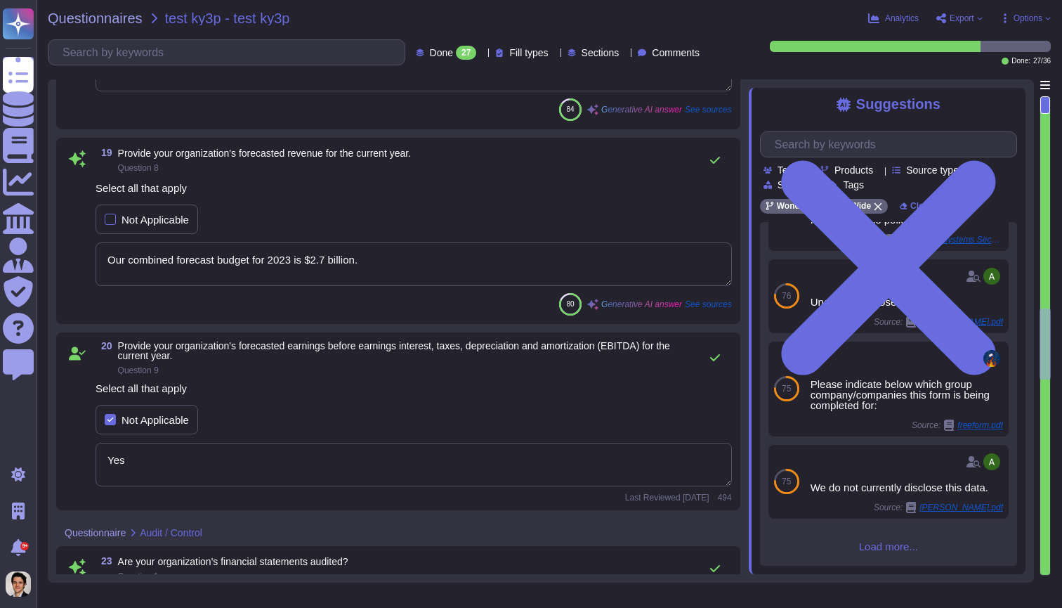
type textarea "XXX Company's security function is headed by our CTO, --, and staffed by senior…"
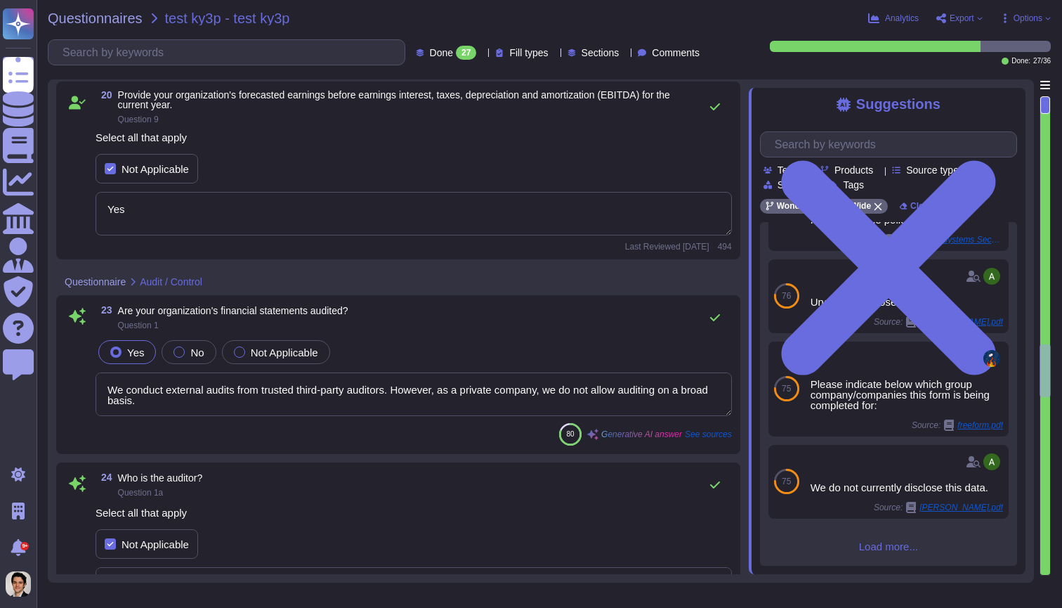
type textarea "The last date of testing was August 30, 2022."
type textarea "The last audit performed was a penetration test carried out earlier this year."
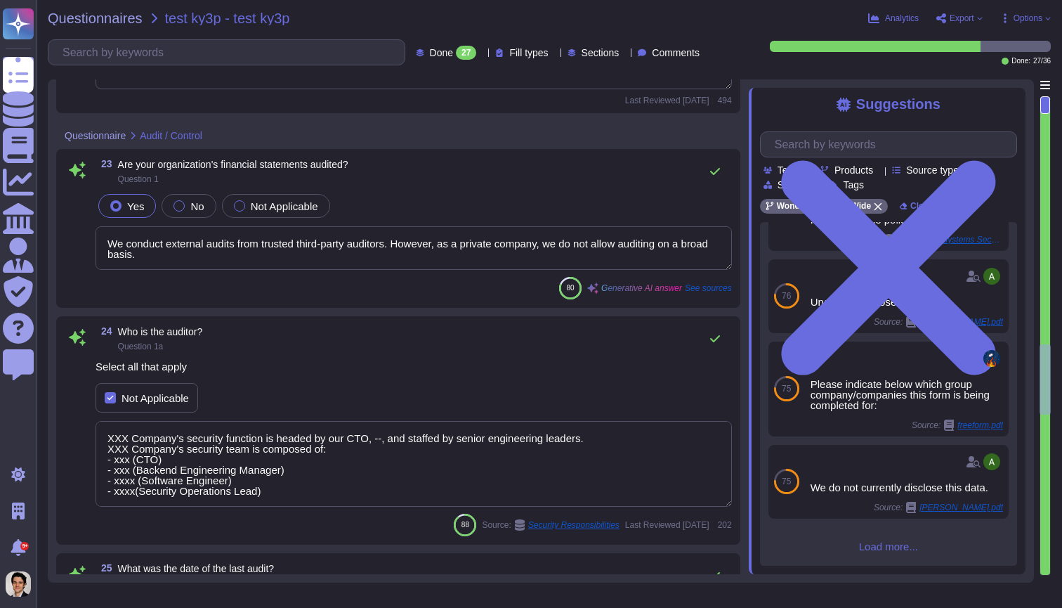
scroll to position [2696, 0]
type textarea "The auditor's opinion during the last audit was that the examination was conduc…"
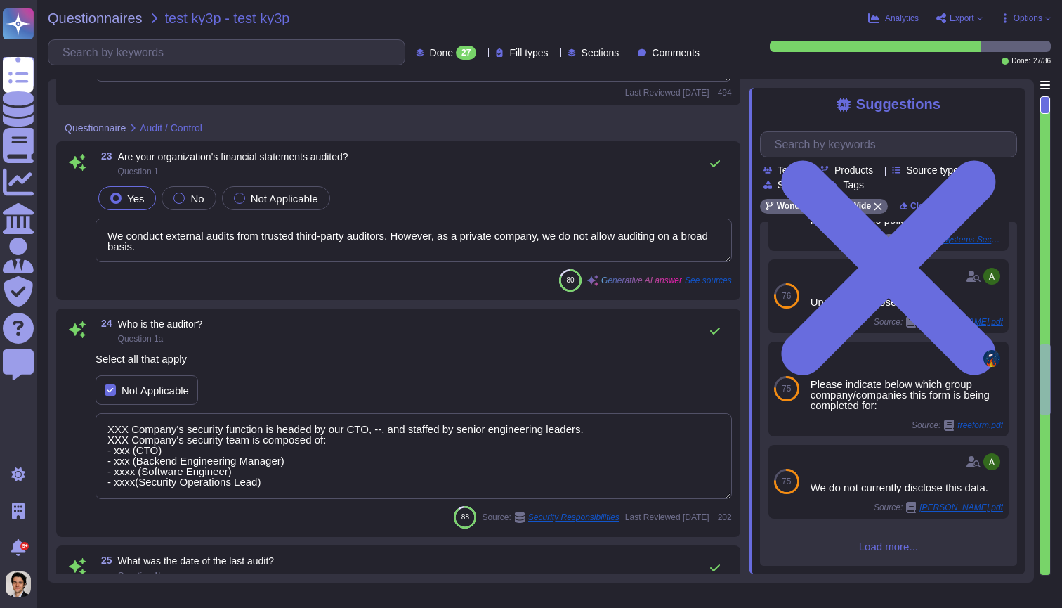
scroll to position [1, 0]
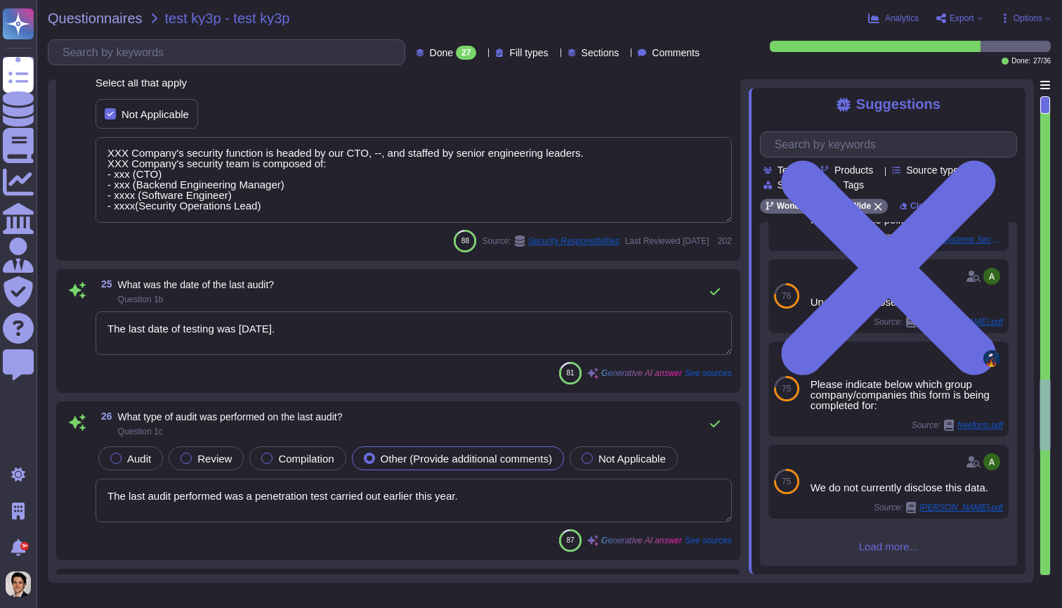
type textarea "We do not anticipate the use of subcontractors for this engagement and generall…"
type textarea "Each vendor will be assigned a Vendor Relationship Manager who will complete th…"
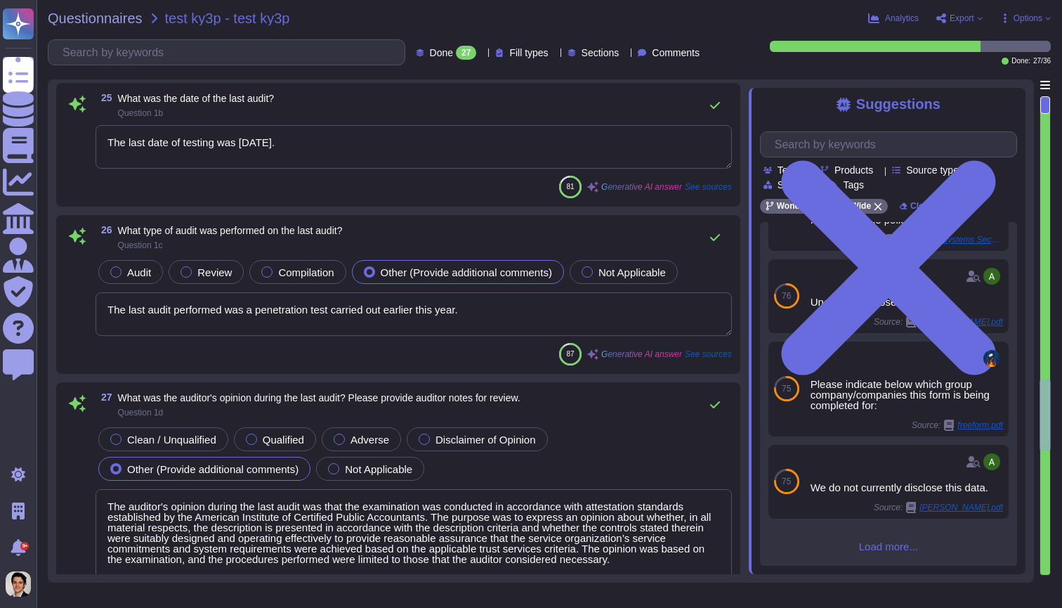
scroll to position [3203, 0]
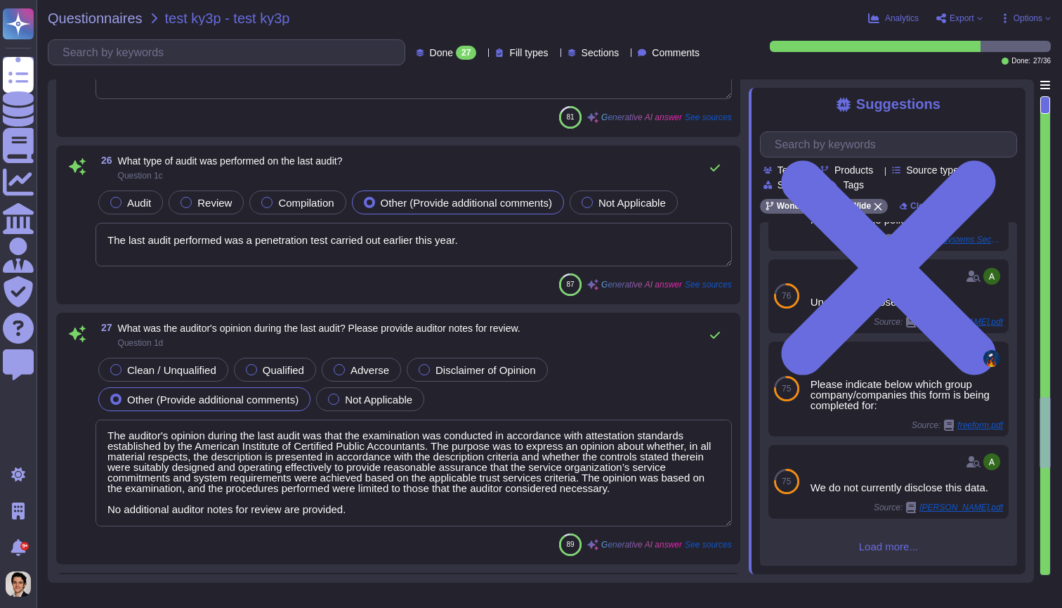
type textarea "Each vendor will be assigned a Vendor Relationship Manager who will complete th…"
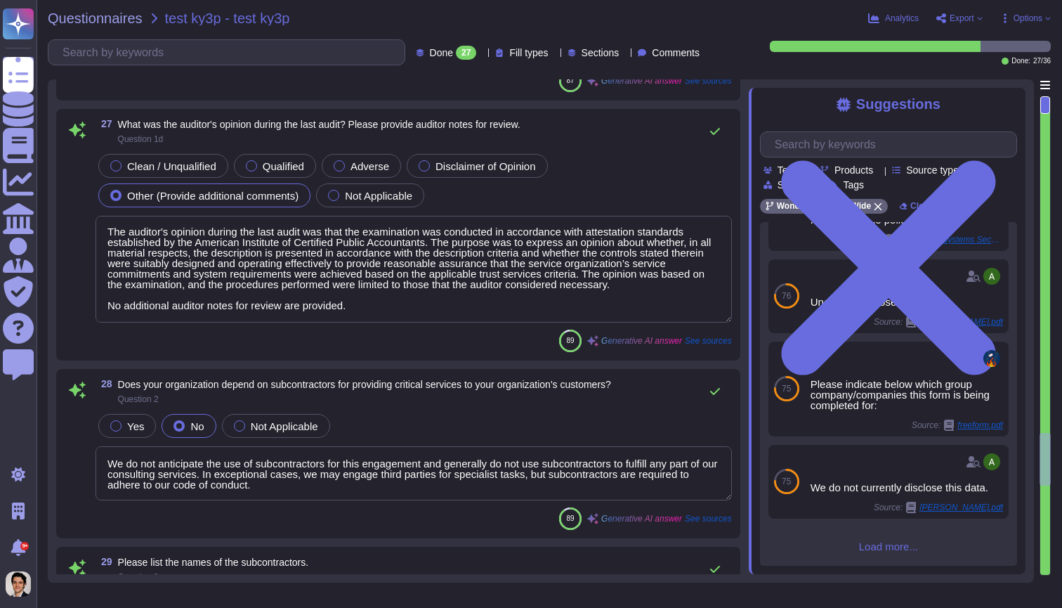
type textarea "The ISMS Committee hires a trusted third party to assist and monitor the develo…"
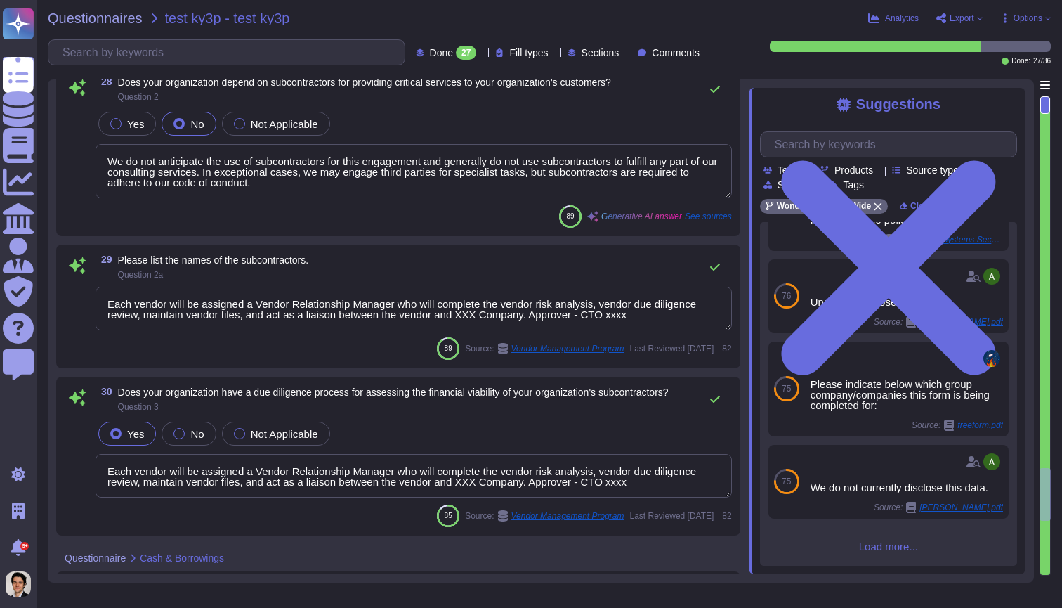
type textarea "Yes, we attest that the controls mentioned in this section are designed effecti…"
type textarea "Yes, we attest that the controls provided in this section are operating effecti…"
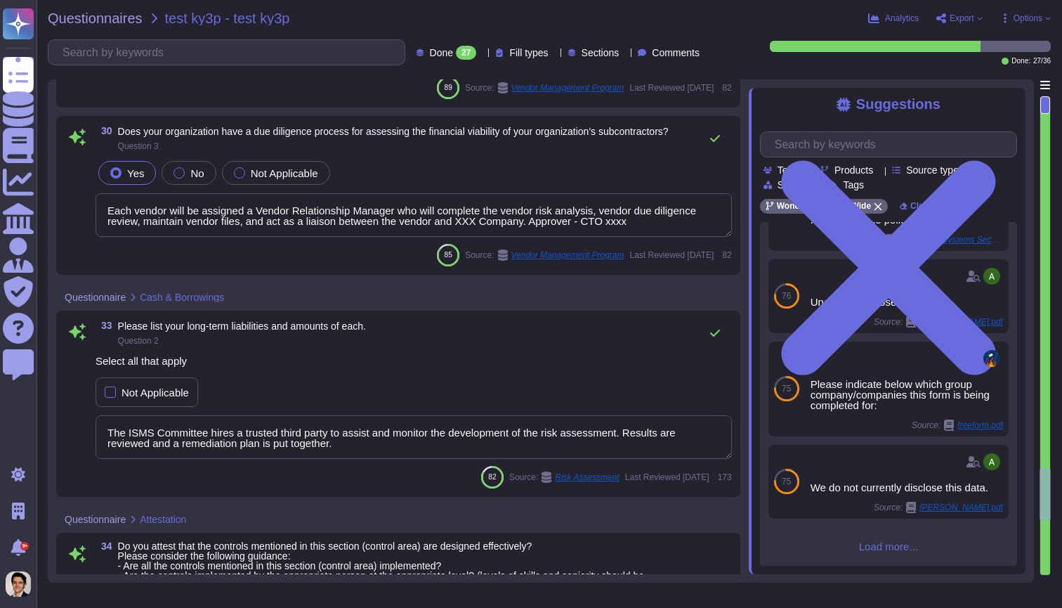
scroll to position [4187, 0]
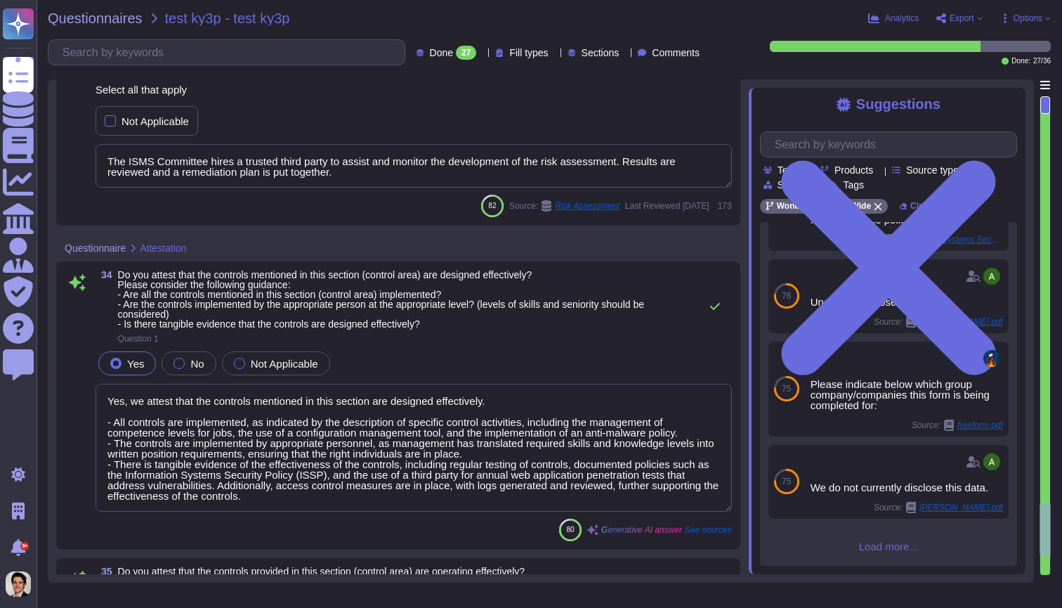
type textarea "The most senior-level and department-level officers responsible for the control…"
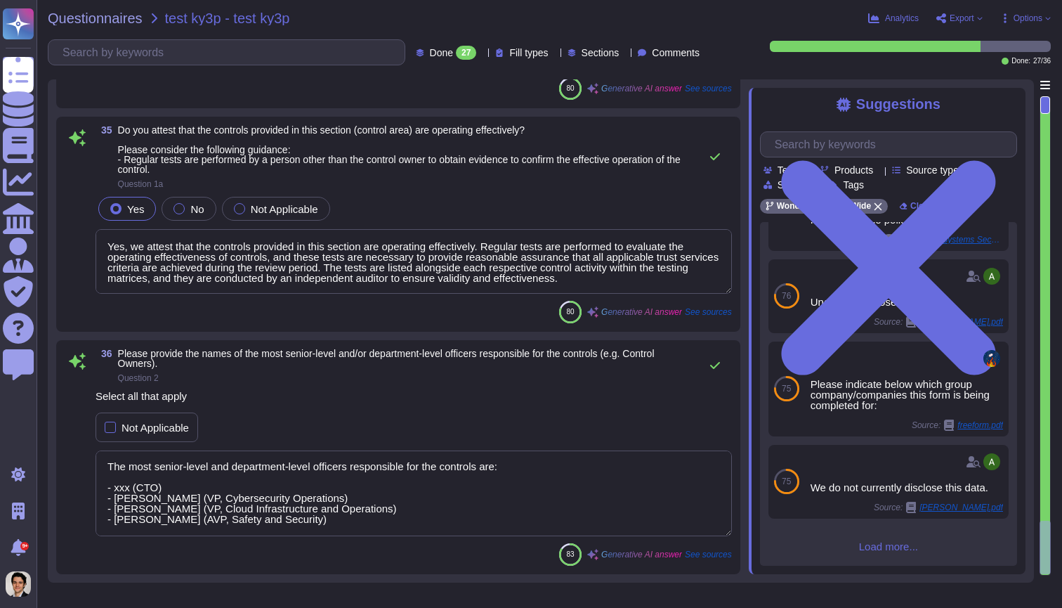
scroll to position [1, 0]
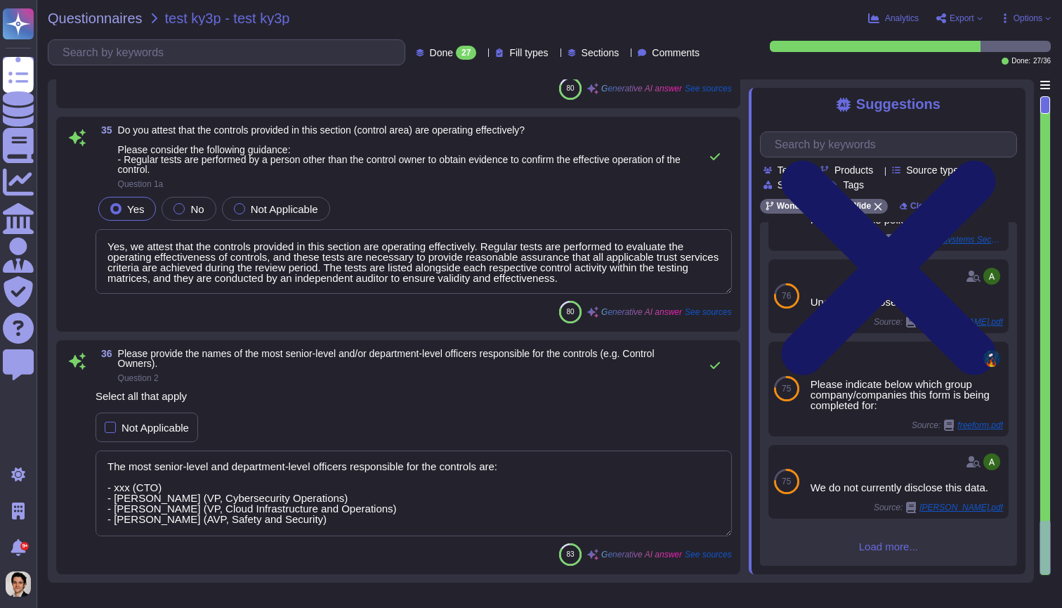
click at [996, 160] on icon at bounding box center [888, 267] width 214 height 214
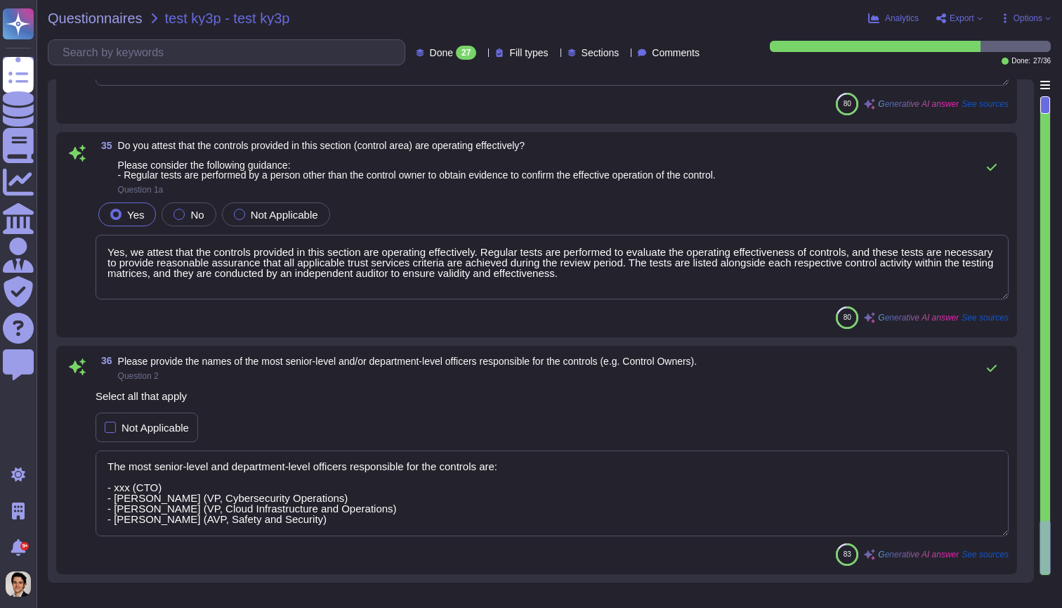
scroll to position [4595, 0]
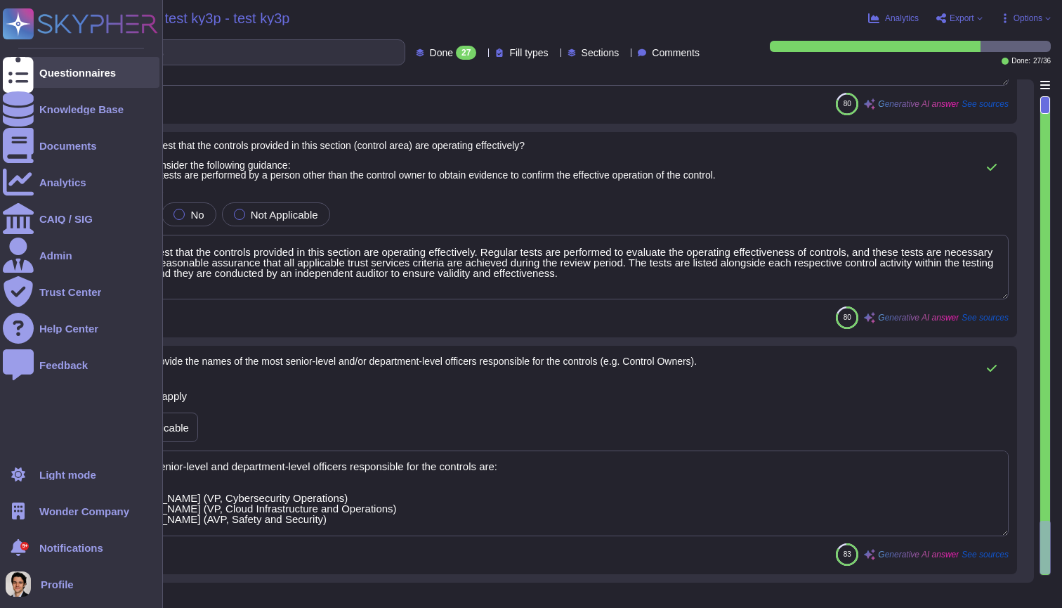
click at [48, 70] on div "Questionnaires" at bounding box center [77, 72] width 77 height 11
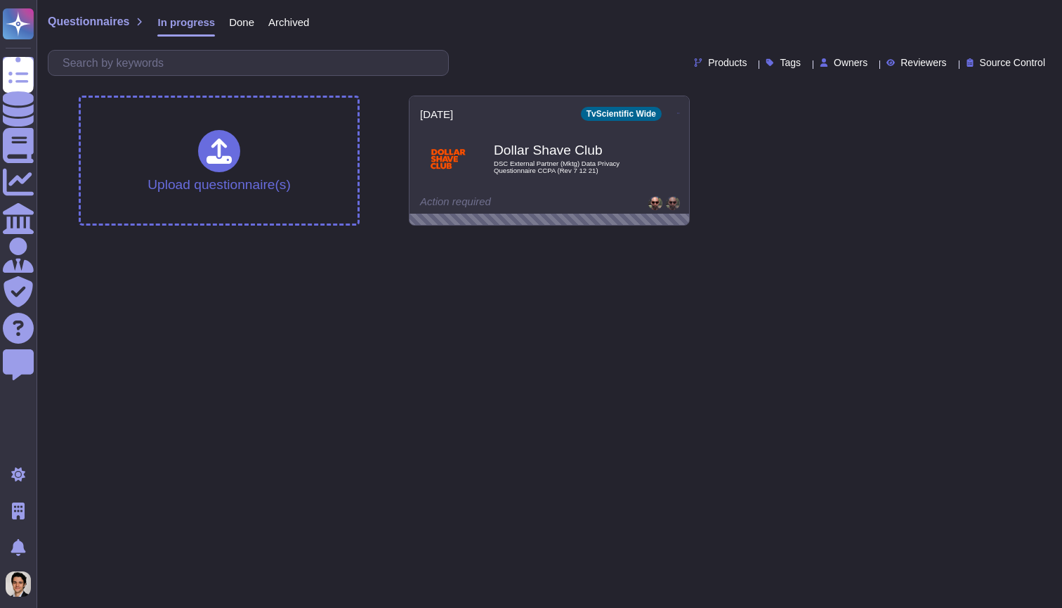
click at [586, 211] on div "2025-08-26 TvScientific Wide Dollar Shave Club DSC External Partner (Mktg) Data…" at bounding box center [550, 154] width 280 height 117
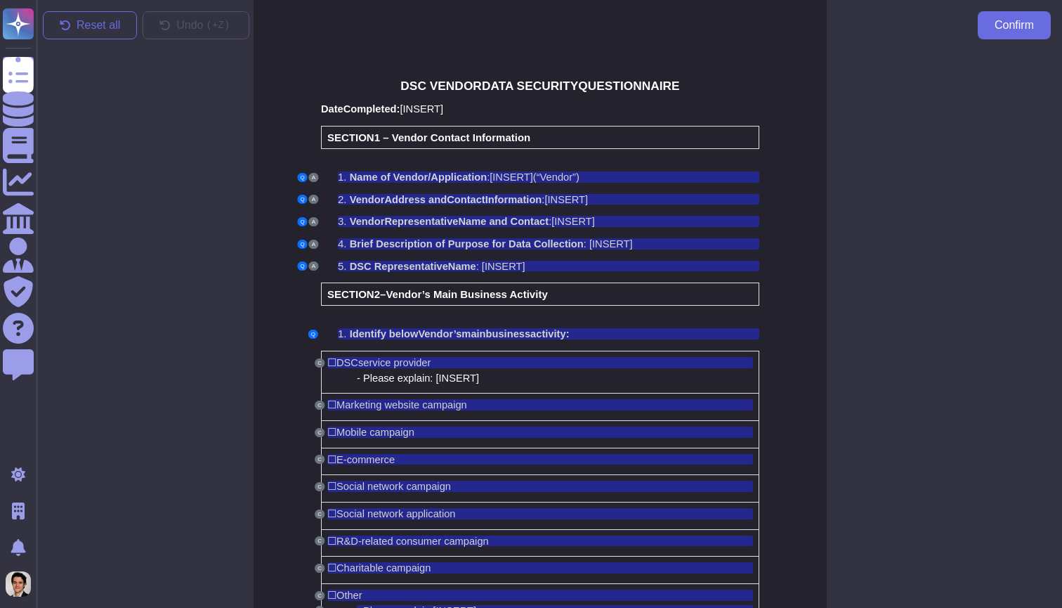
scroll to position [0, 9]
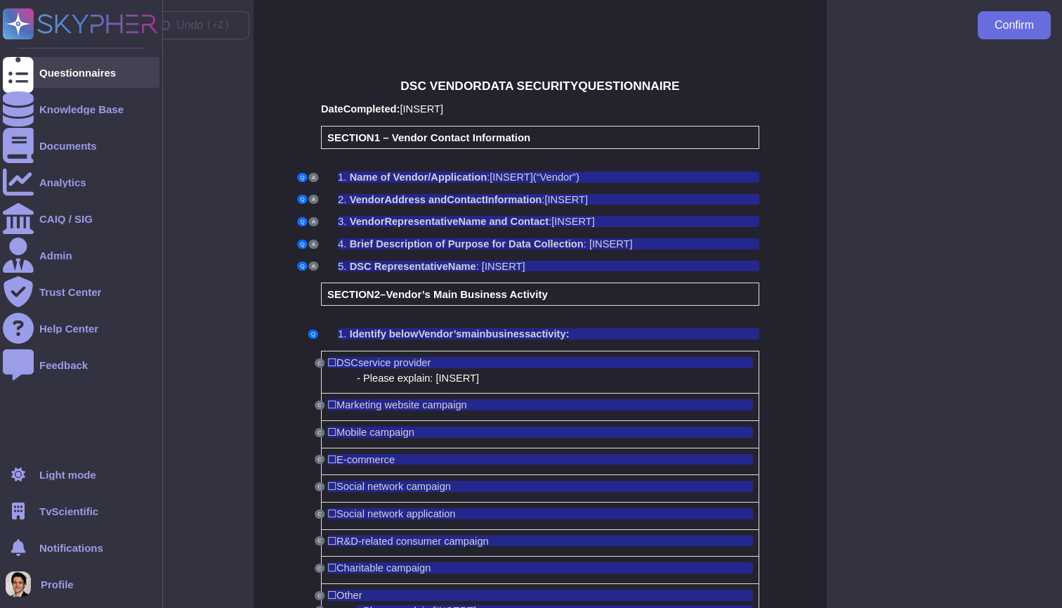
click at [19, 63] on div at bounding box center [18, 72] width 31 height 31
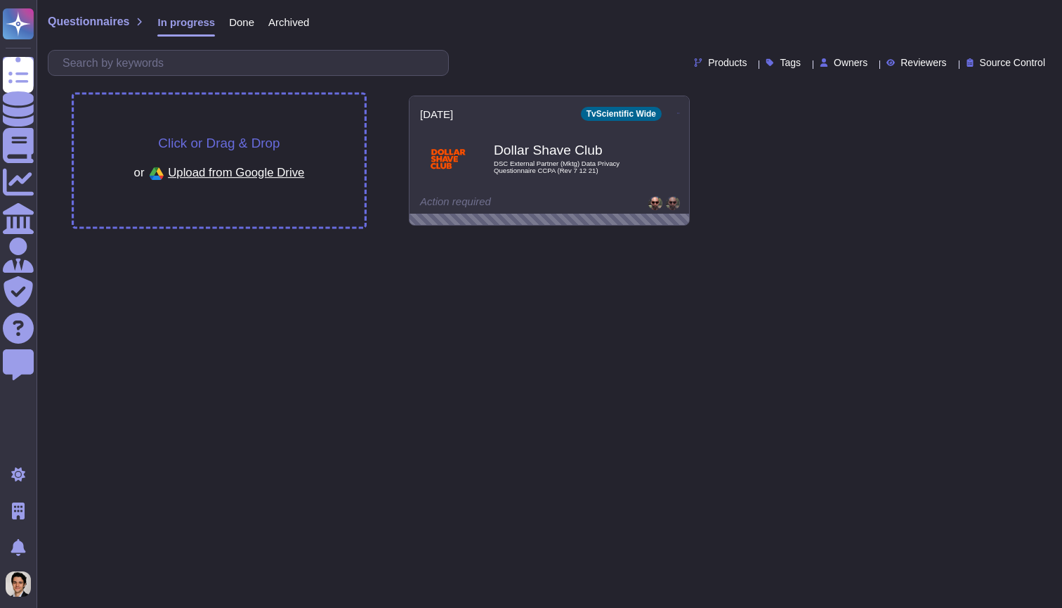
click at [183, 138] on span "Click or Drag & Drop" at bounding box center [219, 142] width 122 height 13
